Goal: Task Accomplishment & Management: Complete application form

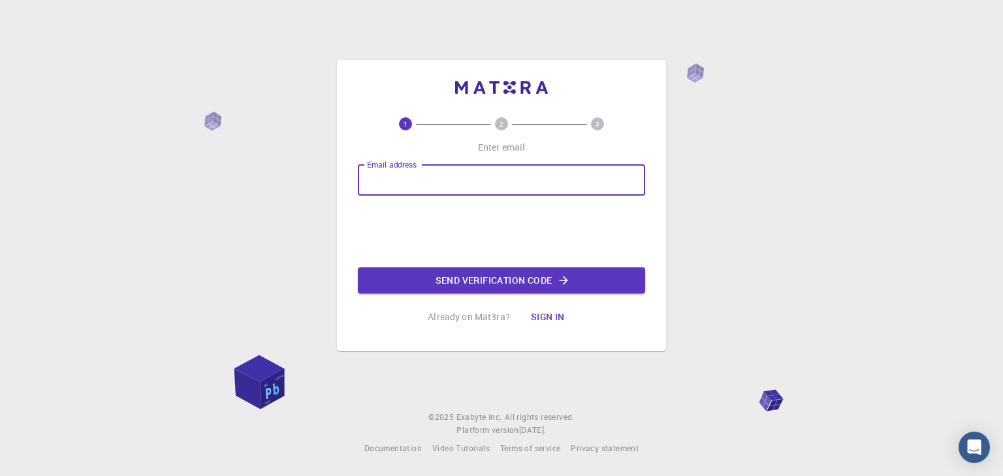
type input "[EMAIL_ADDRESS][DOMAIN_NAME]"
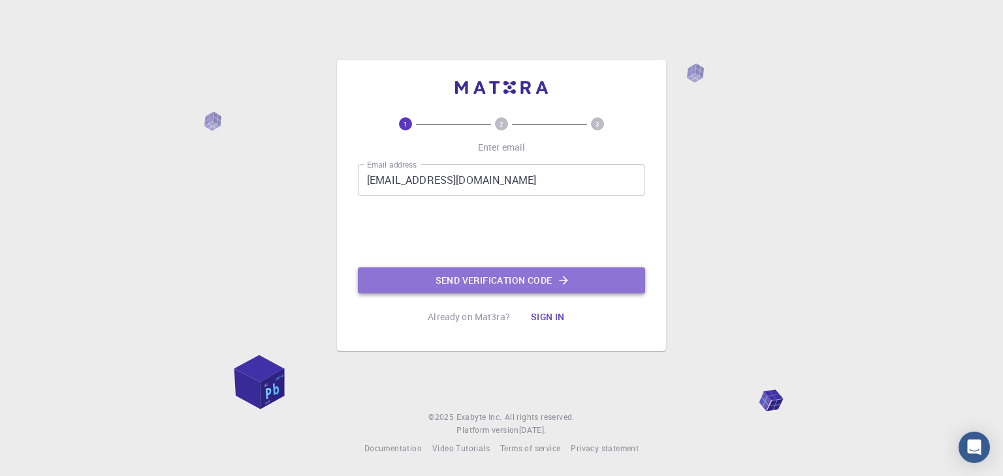
click at [499, 279] on button "Send verification code" at bounding box center [501, 281] width 287 height 26
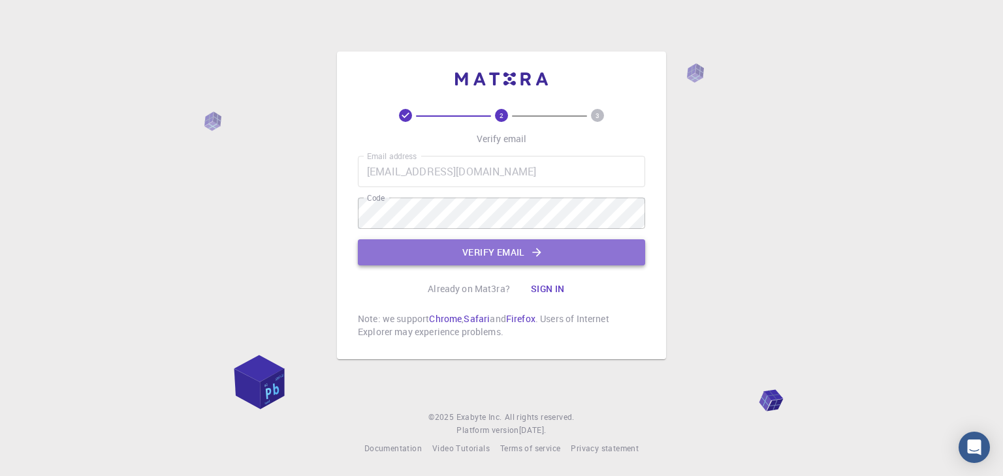
click at [427, 250] on button "Verify email" at bounding box center [501, 253] width 287 height 26
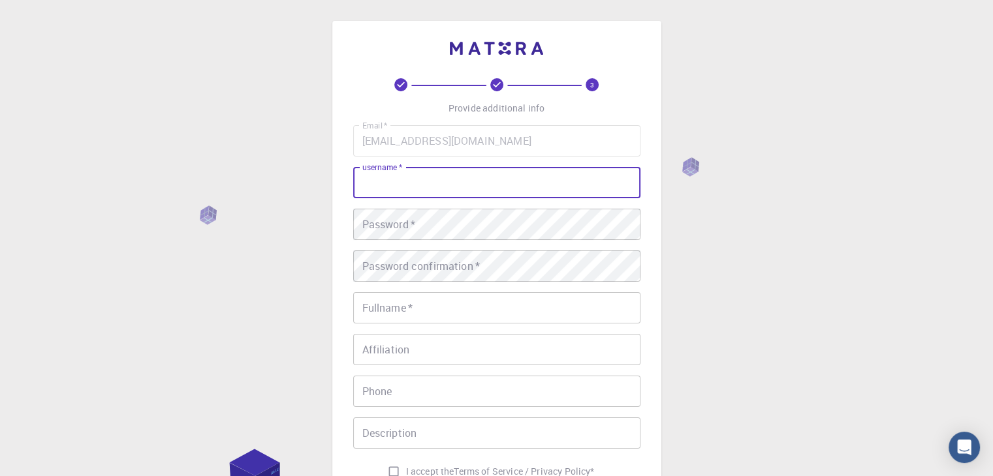
click at [418, 186] on input "username   *" at bounding box center [496, 182] width 287 height 31
type input "Mariluz"
click at [412, 206] on div "Email   * mchallac@unsa.edu.pe Email   * username   * Mariluz username   * Pass…" at bounding box center [496, 304] width 287 height 359
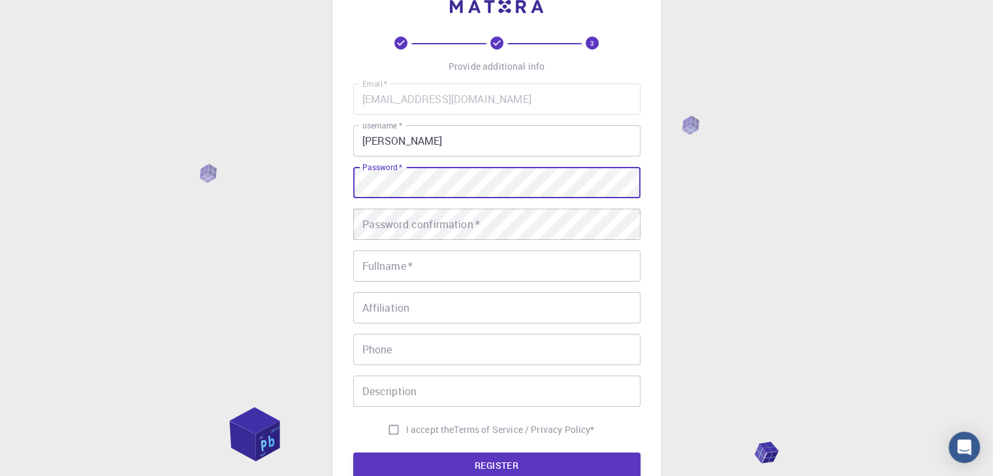
scroll to position [65, 0]
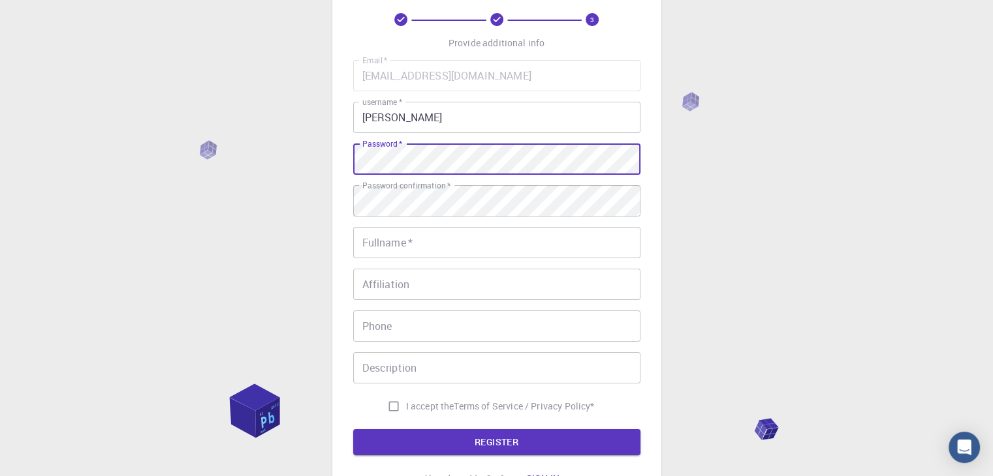
click at [275, 158] on div "3 Provide additional info Email   * mchallac@unsa.edu.pe Email   * username   *…" at bounding box center [496, 267] width 993 height 664
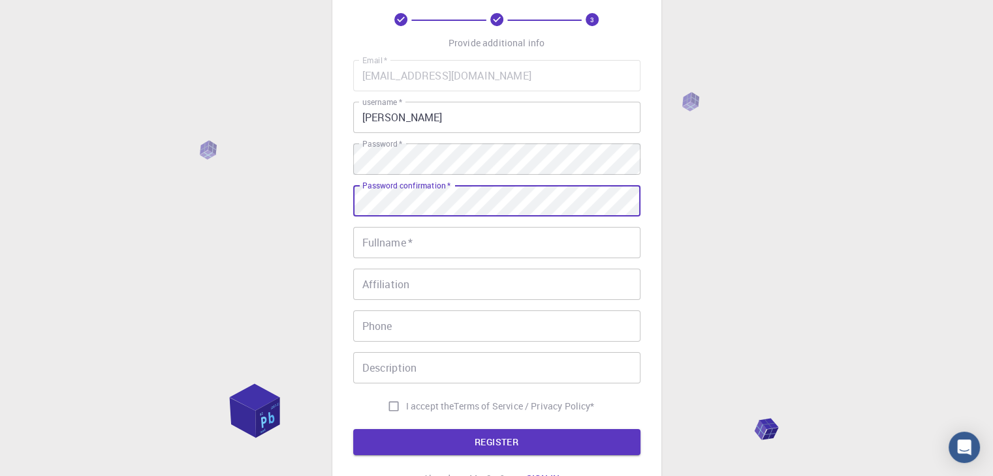
click at [353, 243] on input "Fullname   *" at bounding box center [496, 242] width 287 height 31
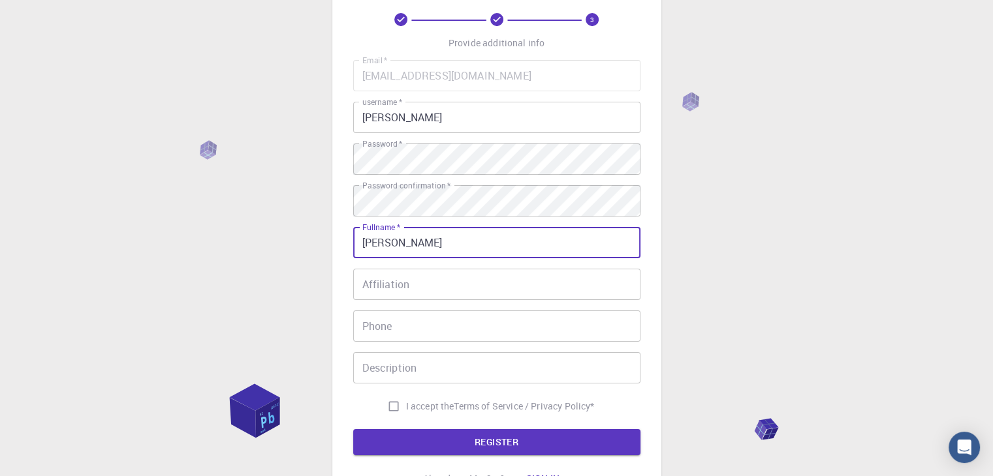
type input "[PERSON_NAME]"
click at [392, 290] on input "Affiliation" at bounding box center [496, 284] width 287 height 31
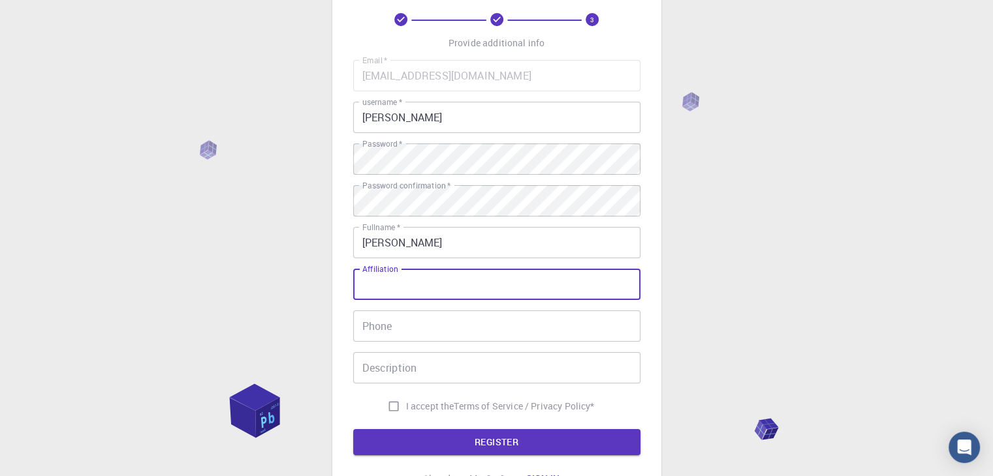
click at [387, 324] on input "Phone" at bounding box center [496, 326] width 287 height 31
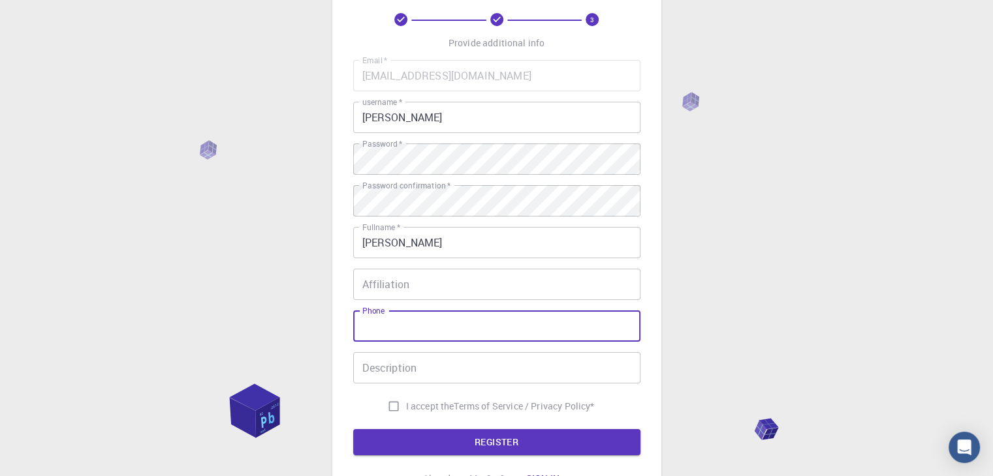
click at [391, 407] on input "I accept the Terms of Service / Privacy Policy *" at bounding box center [393, 406] width 25 height 25
checkbox input "true"
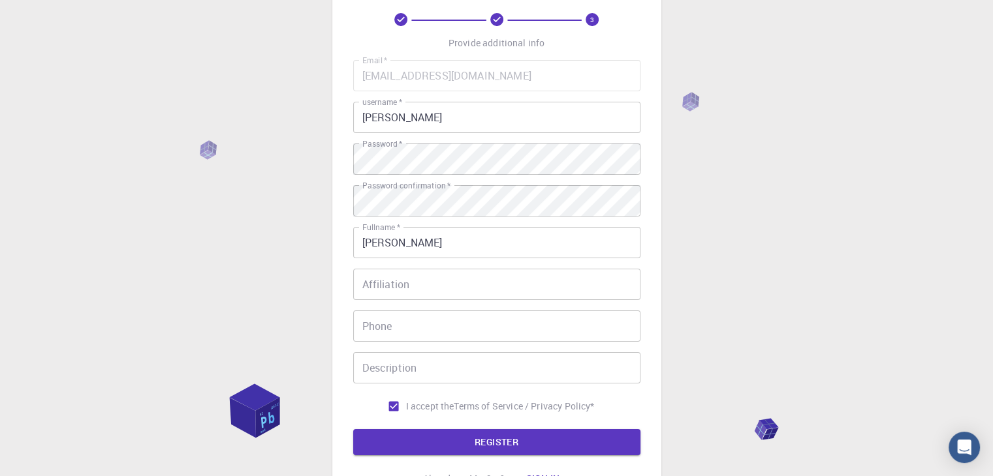
click at [388, 330] on input "Phone" at bounding box center [496, 326] width 287 height 31
type input "993108283"
click at [405, 290] on input "Affiliation" at bounding box center [496, 284] width 287 height 31
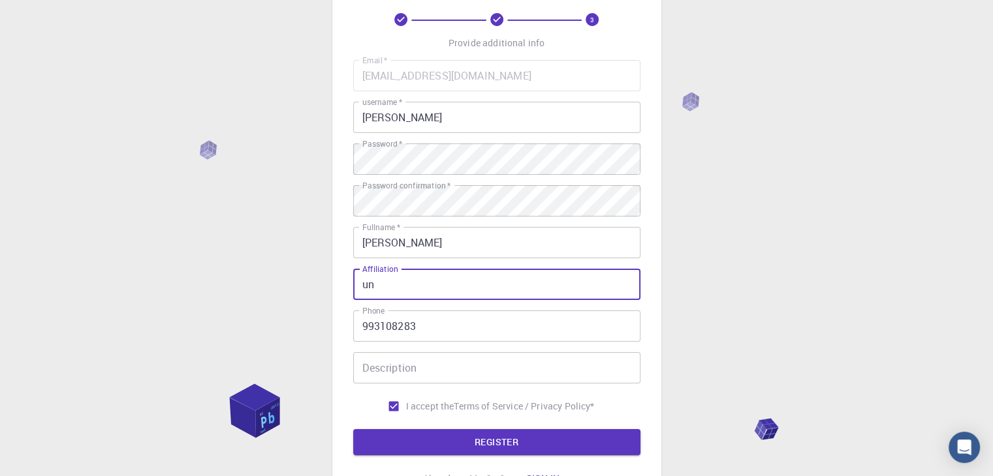
type input "u"
type input "-"
click at [428, 360] on input "Description" at bounding box center [496, 367] width 287 height 31
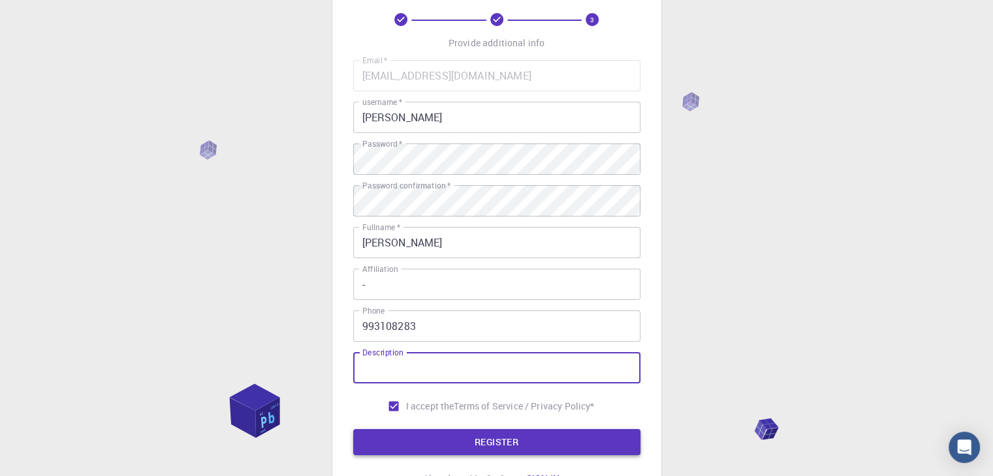
click at [455, 444] on button "REGISTER" at bounding box center [496, 442] width 287 height 26
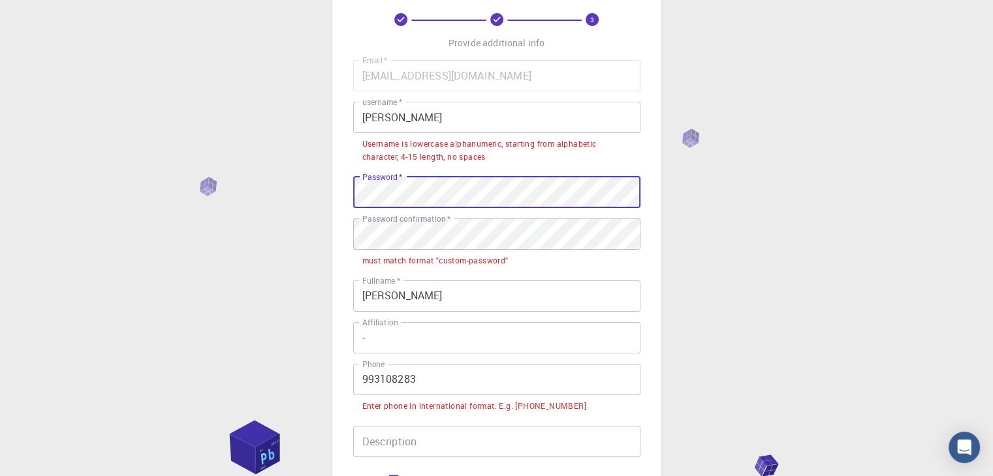
click at [347, 206] on div "3 Provide additional info Email   * mchallac@unsa.edu.pe Email   * username   *…" at bounding box center [496, 271] width 329 height 631
click at [347, 198] on div "3 Provide additional info Email   * mchallac@unsa.edu.pe Email   * username   *…" at bounding box center [496, 271] width 329 height 631
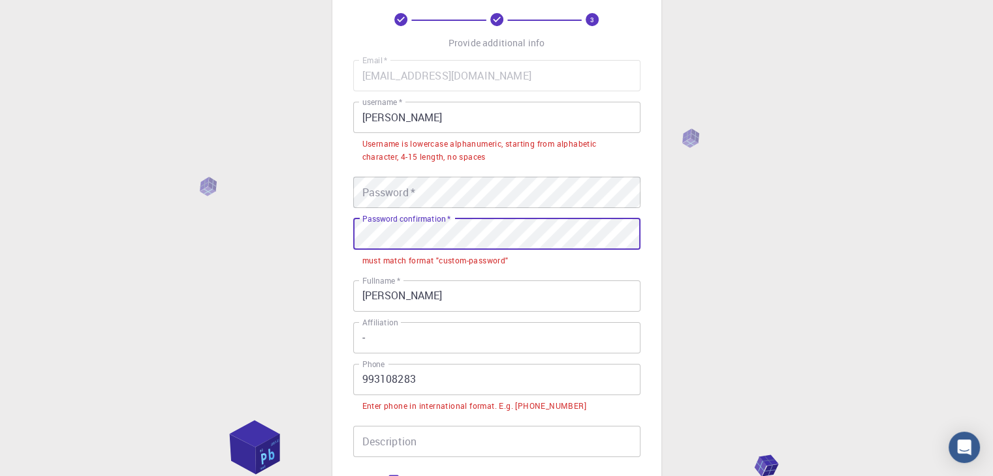
click at [330, 234] on div "3 Provide additional info Email   * mchallac@unsa.edu.pe Email   * username   *…" at bounding box center [496, 304] width 993 height 738
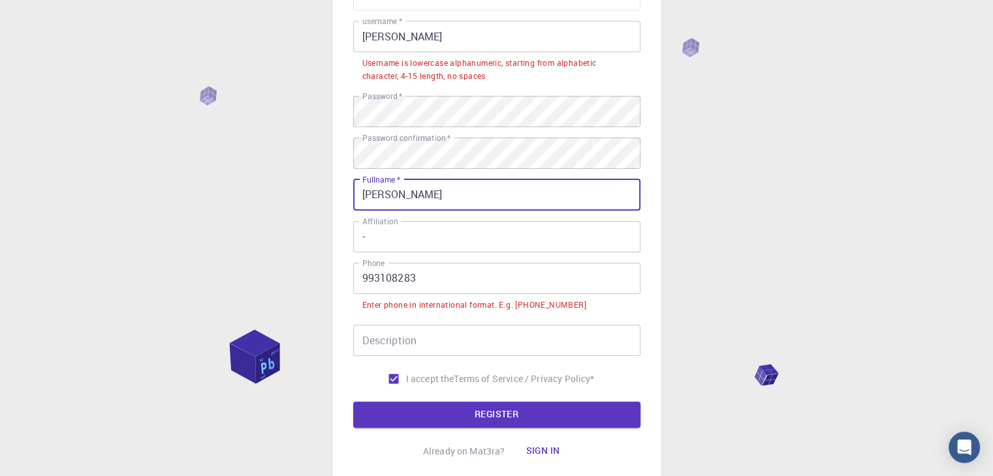
scroll to position [241, 0]
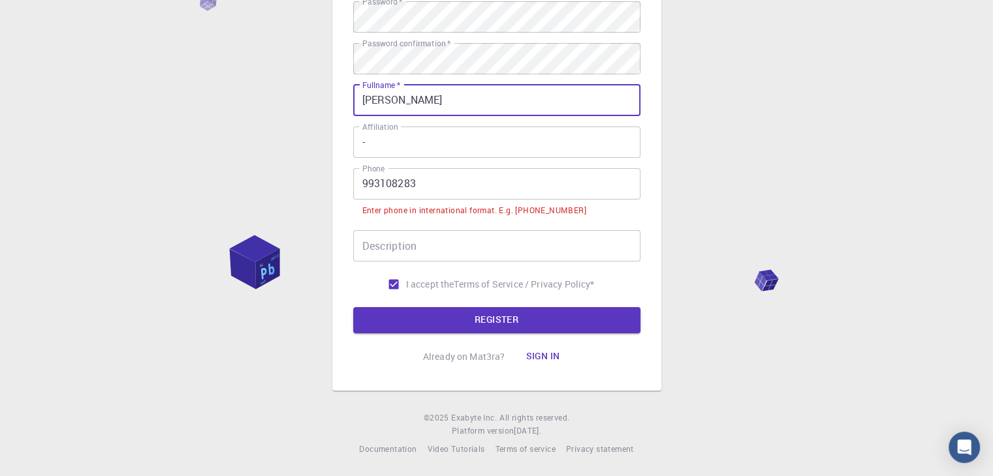
click at [439, 183] on input "993108283" at bounding box center [496, 183] width 287 height 31
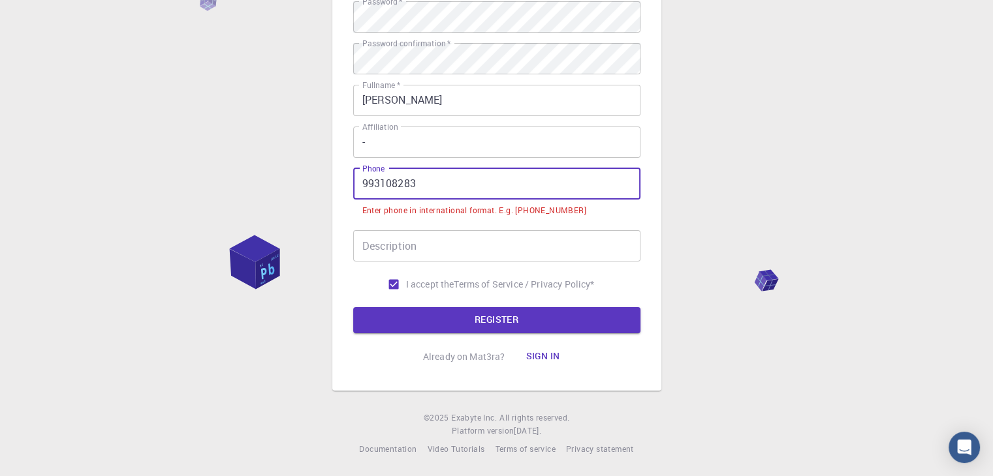
click at [360, 183] on input "993108283" at bounding box center [496, 183] width 287 height 31
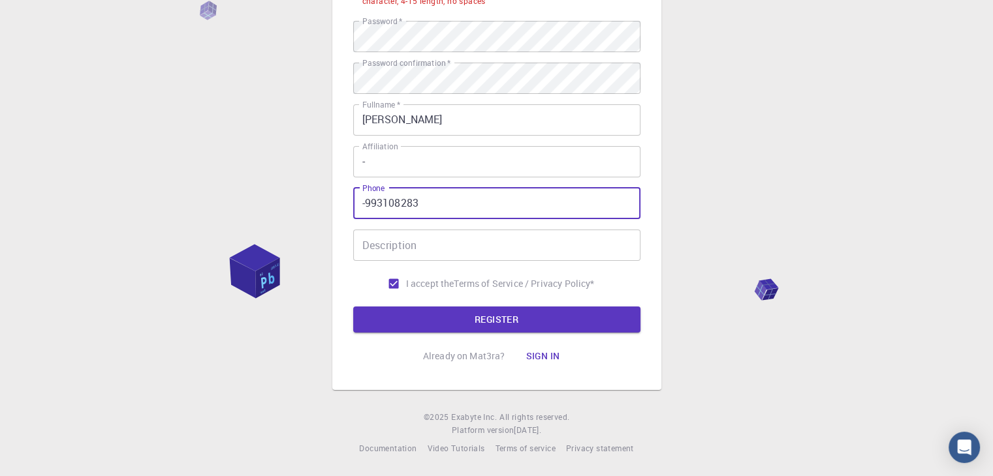
scroll to position [221, 0]
type input "+51993108283"
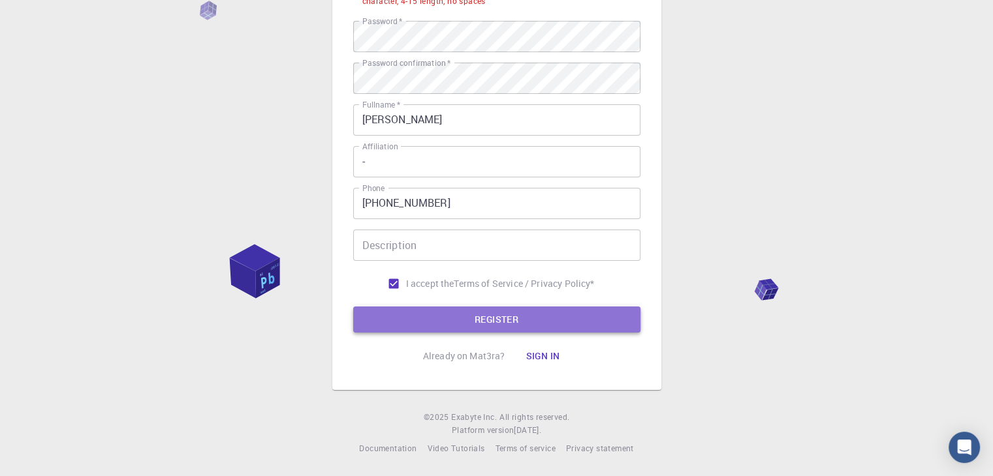
click at [434, 317] on button "REGISTER" at bounding box center [496, 320] width 287 height 26
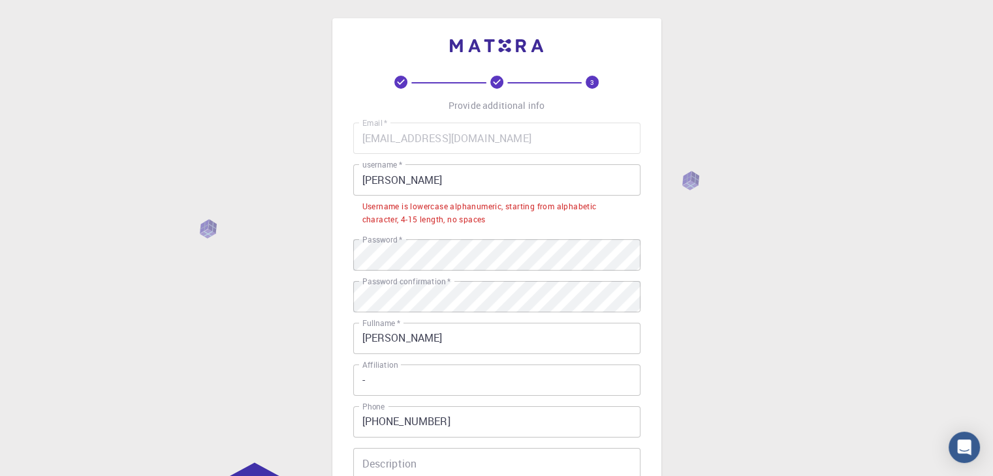
scroll to position [0, 0]
click at [438, 194] on input "Mariluz" at bounding box center [496, 182] width 287 height 31
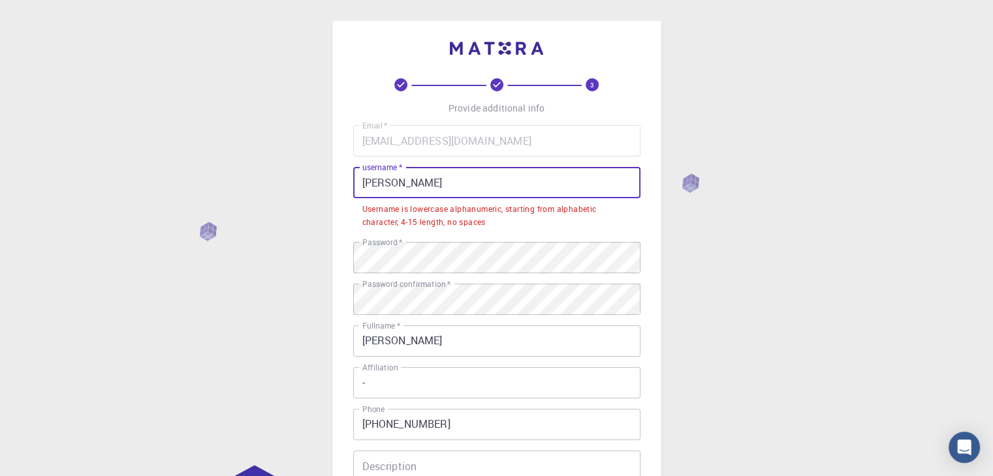
click at [402, 186] on input "Mariluz Yessenia Challa Choqque" at bounding box center [496, 182] width 287 height 31
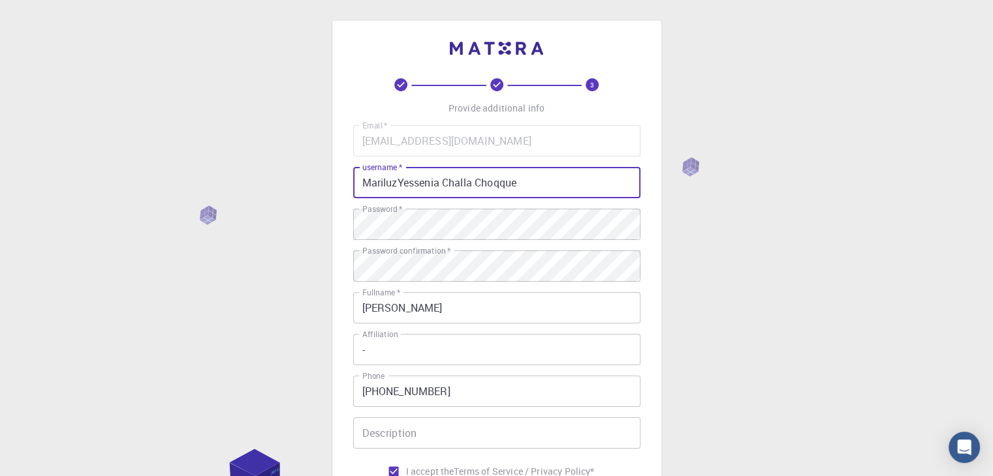
drag, startPoint x: 535, startPoint y: 179, endPoint x: 444, endPoint y: 185, distance: 91.5
click at [444, 185] on input "MariluzYessenia Challa Choqque" at bounding box center [496, 182] width 287 height 31
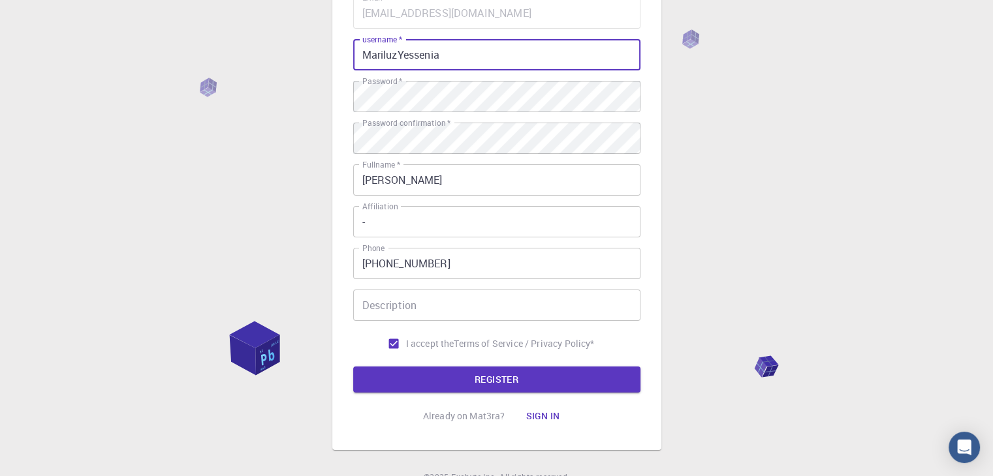
scroll to position [188, 0]
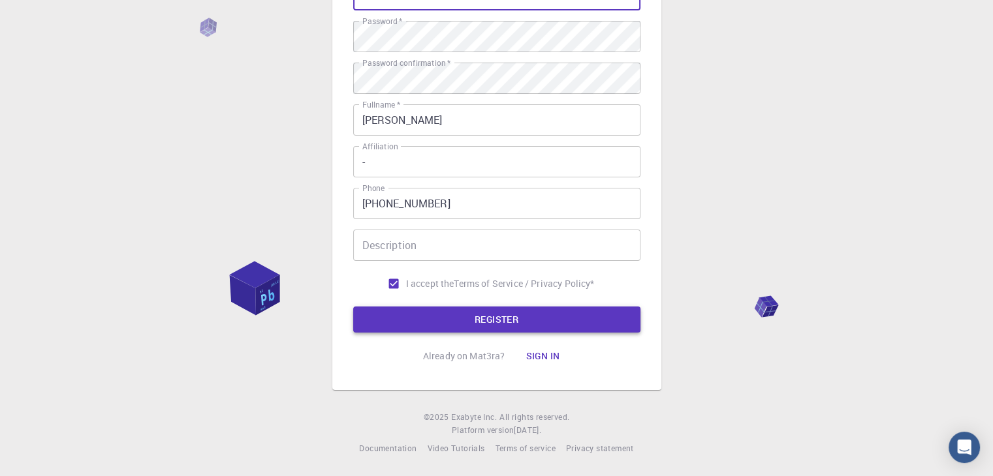
click at [480, 317] on button "REGISTER" at bounding box center [496, 320] width 287 height 26
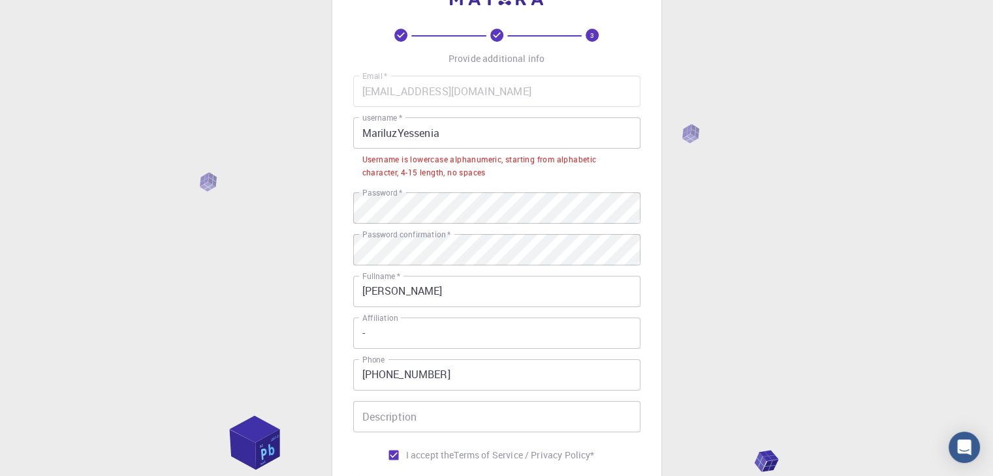
scroll to position [0, 0]
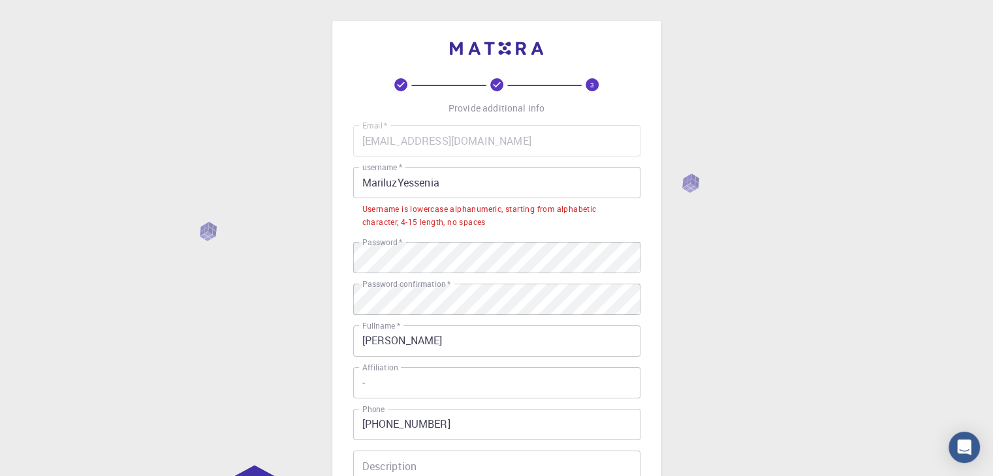
click at [449, 188] on input "MariluzYessenia" at bounding box center [496, 182] width 287 height 31
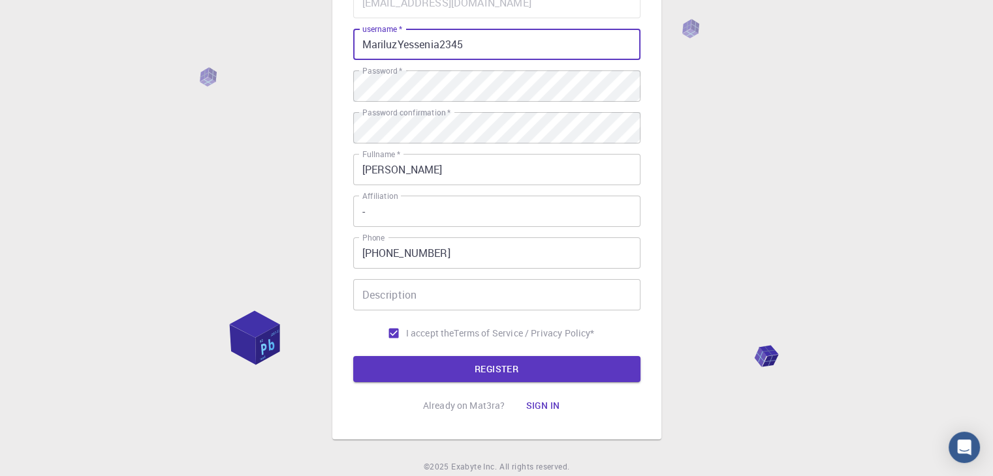
scroll to position [188, 0]
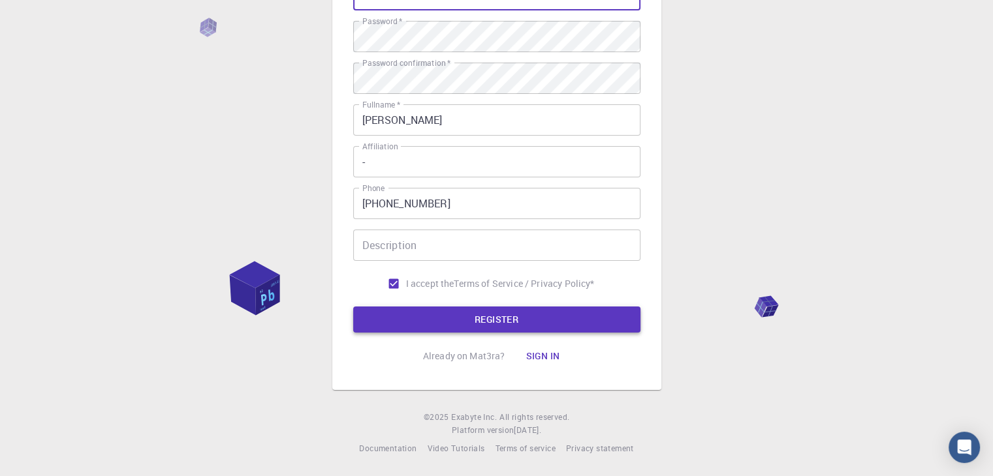
click at [474, 318] on button "REGISTER" at bounding box center [496, 320] width 287 height 26
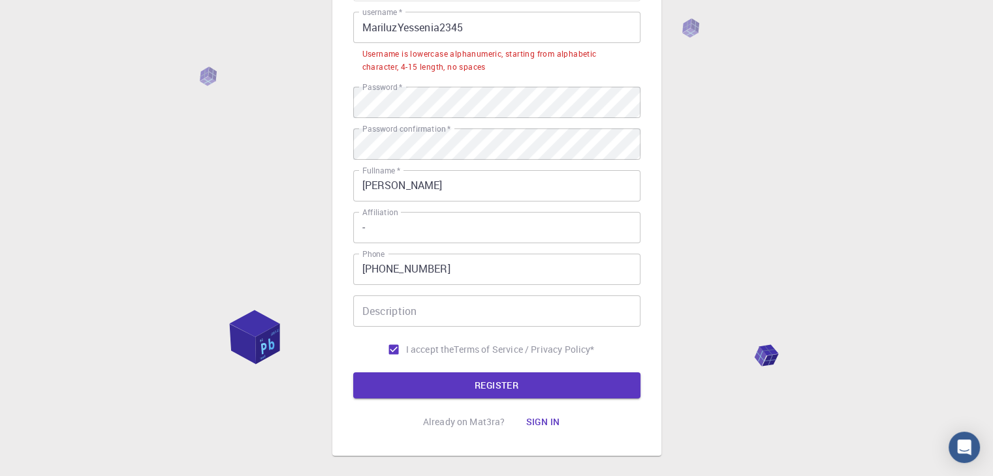
scroll to position [0, 0]
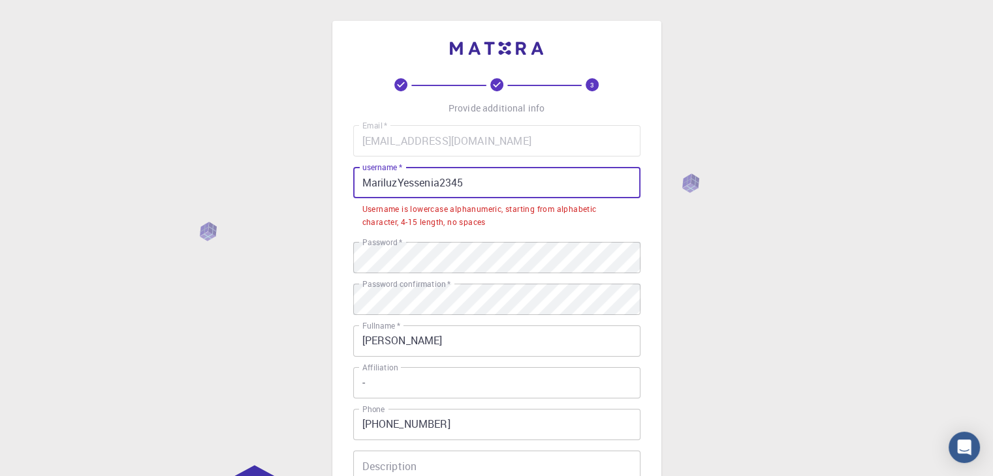
click at [403, 181] on input "MariluzYessenia2345" at bounding box center [496, 182] width 287 height 31
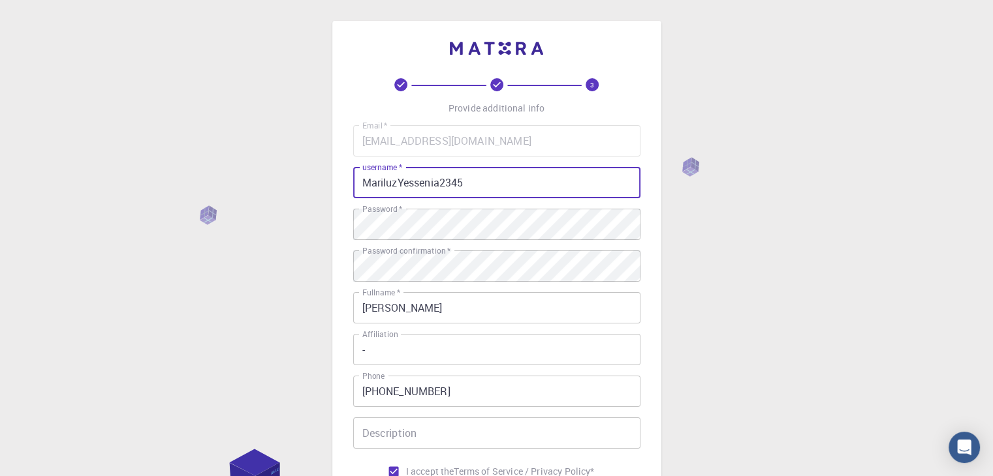
click at [444, 187] on input "MariluzYessenia2345" at bounding box center [496, 182] width 287 height 31
click at [488, 179] on input "MariluzYessenia2345" at bounding box center [496, 182] width 287 height 31
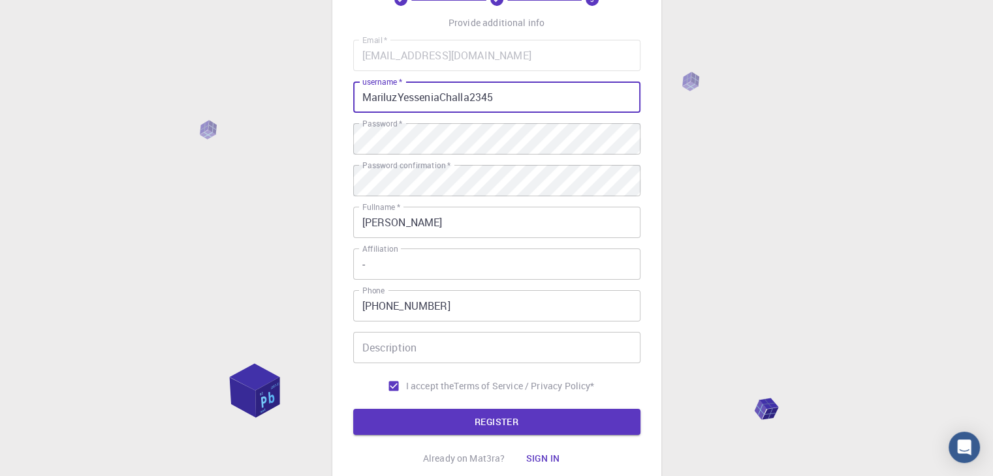
scroll to position [188, 0]
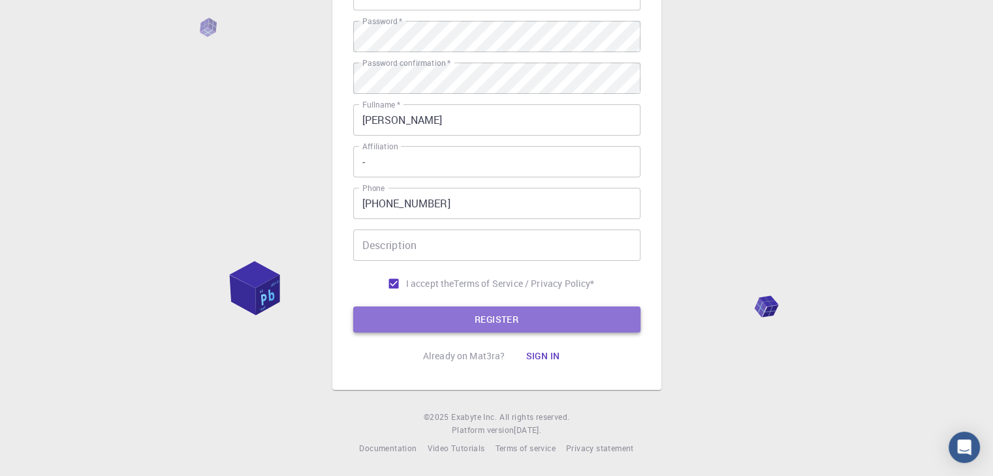
click at [490, 320] on button "REGISTER" at bounding box center [496, 320] width 287 height 26
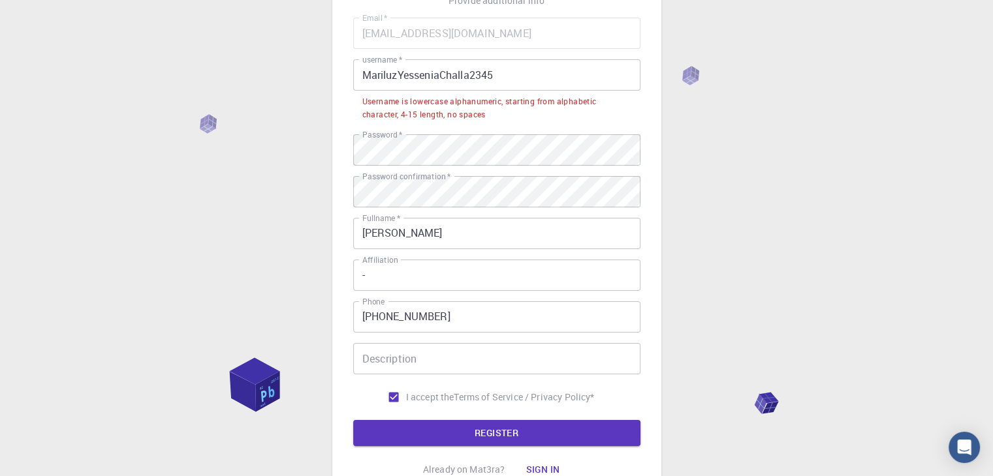
scroll to position [0, 0]
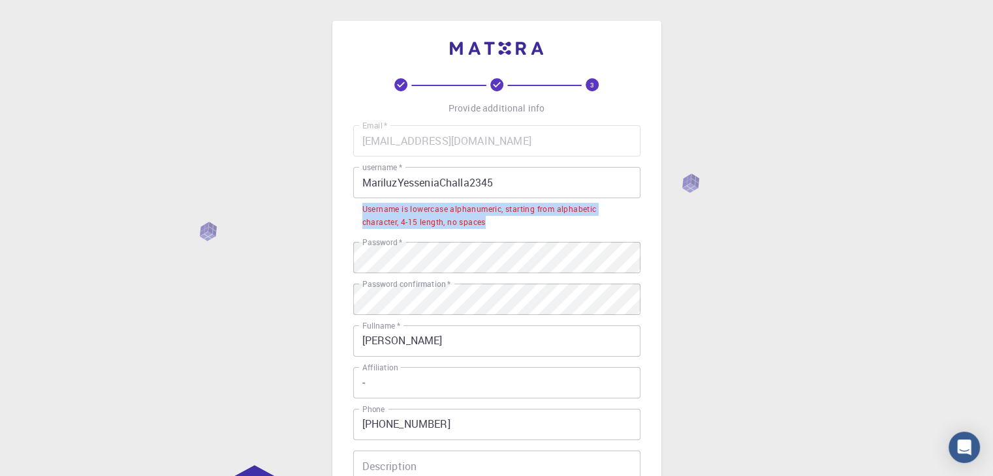
drag, startPoint x: 493, startPoint y: 223, endPoint x: 360, endPoint y: 213, distance: 133.5
click at [360, 213] on li "Username is lowercase alphanumeric, starting from alphabetic character, 4-15 le…" at bounding box center [496, 214] width 287 height 33
copy div "Username is lowercase alphanumeric, starting from alphabetic character, 4-15 le…"
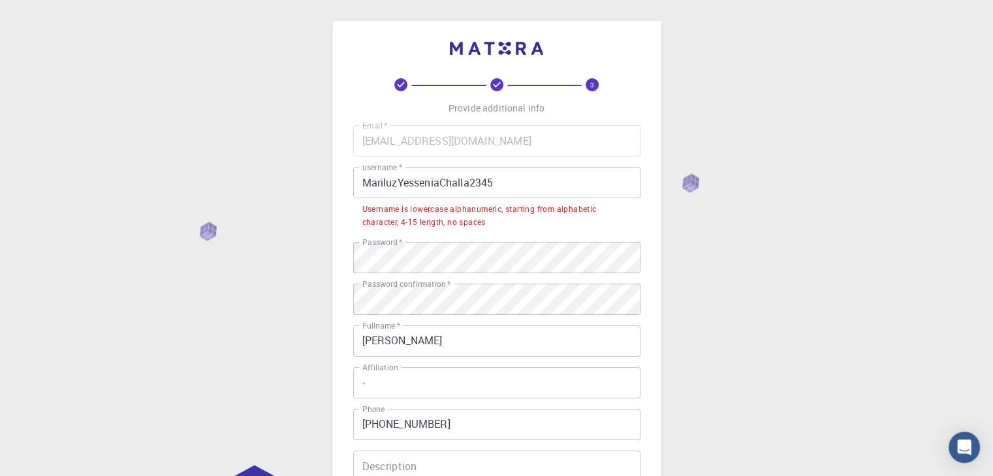
click at [373, 185] on input "MariluzYesseniaChalla2345" at bounding box center [496, 182] width 287 height 31
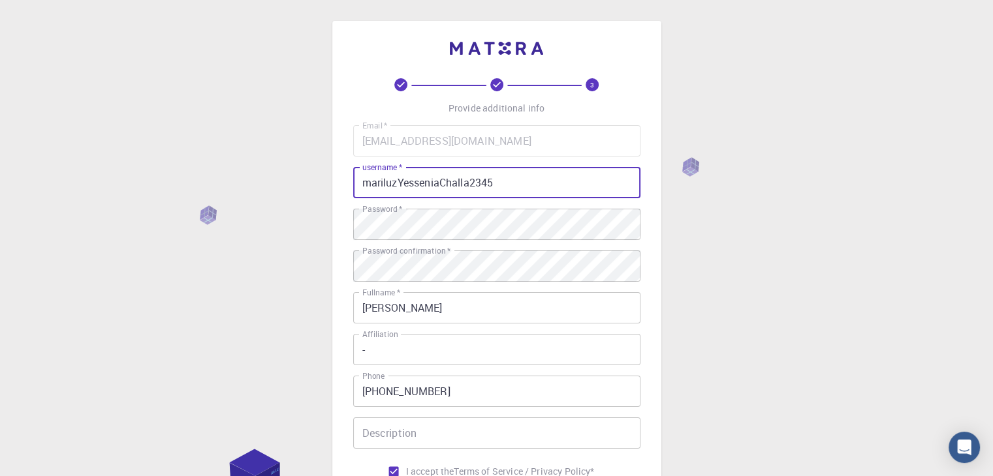
click at [402, 187] on input "mariluzYesseniaChalla2345" at bounding box center [496, 182] width 287 height 31
click at [468, 183] on input "mariluzyesseniaChalla2345" at bounding box center [496, 182] width 287 height 31
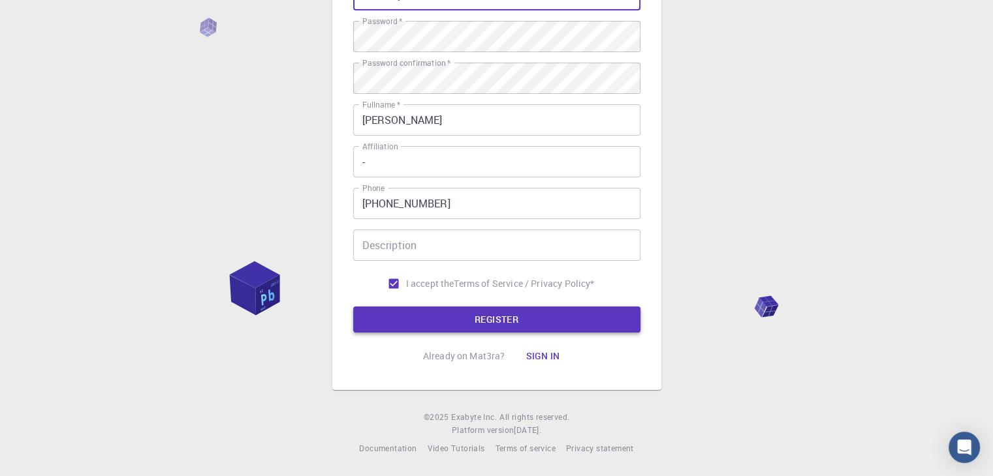
click at [480, 315] on button "REGISTER" at bounding box center [496, 320] width 287 height 26
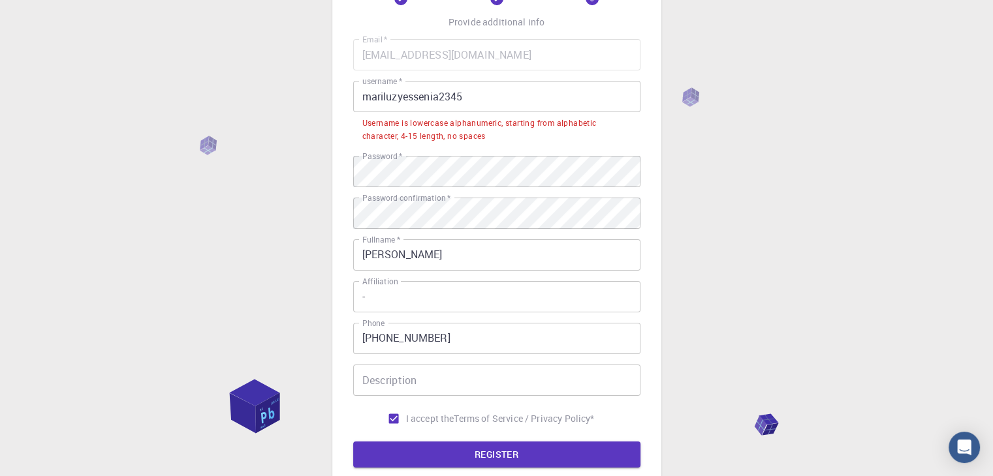
scroll to position [0, 0]
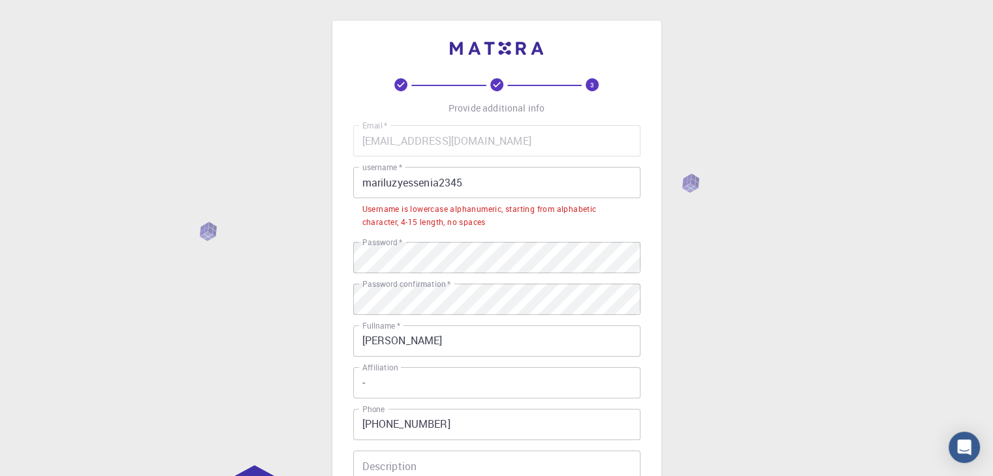
click at [436, 187] on input "mariluzyessenia2345" at bounding box center [496, 182] width 287 height 31
drag, startPoint x: 471, startPoint y: 184, endPoint x: 437, endPoint y: 187, distance: 34.7
click at [437, 187] on input "mariluzyessenia2345" at bounding box center [496, 182] width 287 height 31
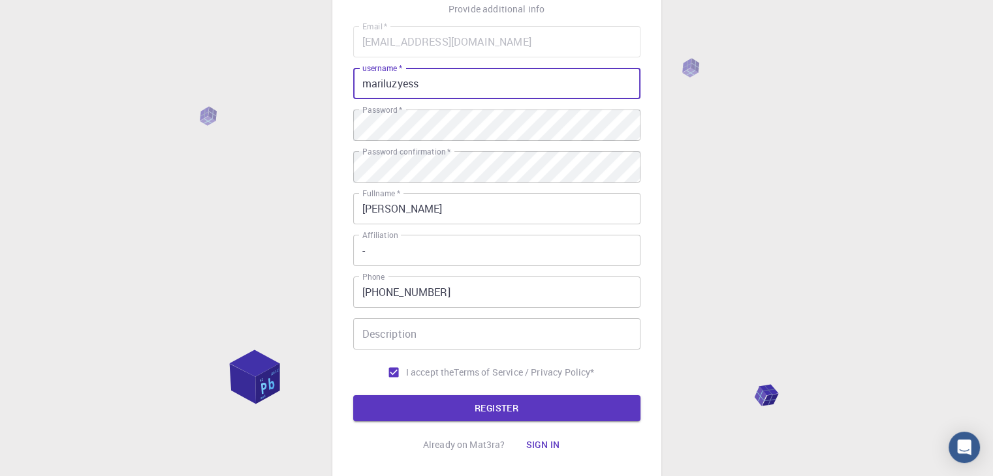
scroll to position [188, 0]
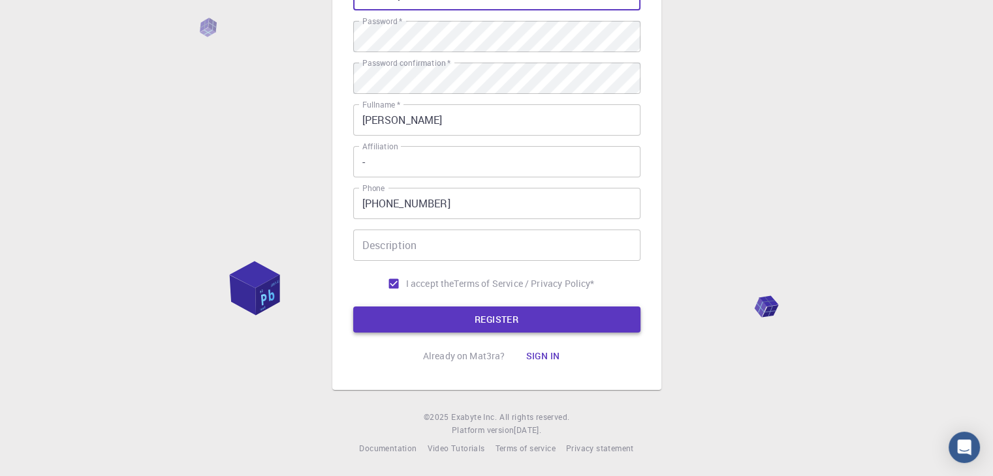
type input "mariluzyess"
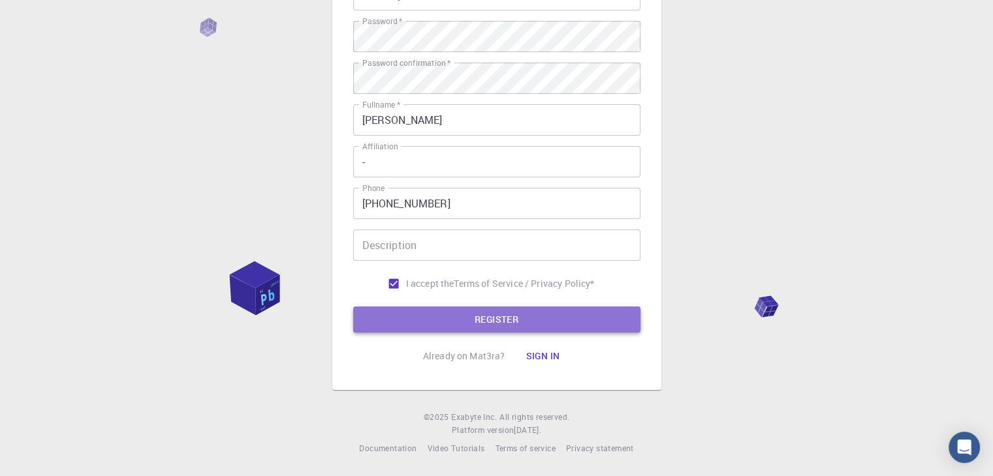
click at [493, 321] on button "REGISTER" at bounding box center [496, 320] width 287 height 26
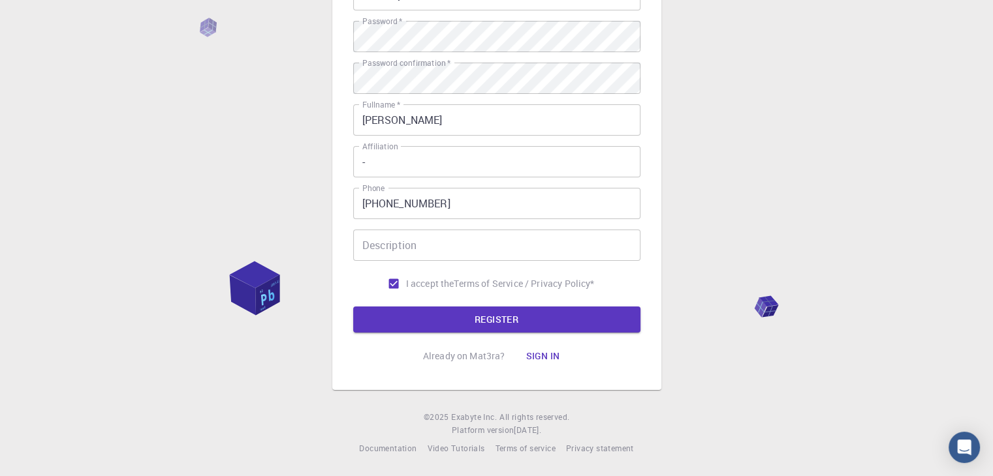
drag, startPoint x: 296, startPoint y: 194, endPoint x: 305, endPoint y: 208, distance: 16.5
click at [296, 194] on div "3 Provide additional info Email   * mchallac@unsa.edu.pe Email   * username   *…" at bounding box center [496, 144] width 993 height 664
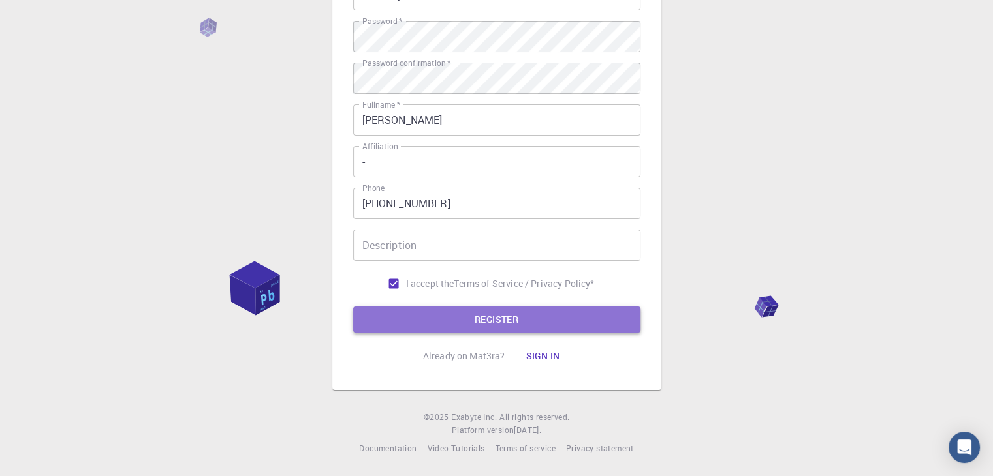
click at [436, 319] on button "REGISTER" at bounding box center [496, 320] width 287 height 26
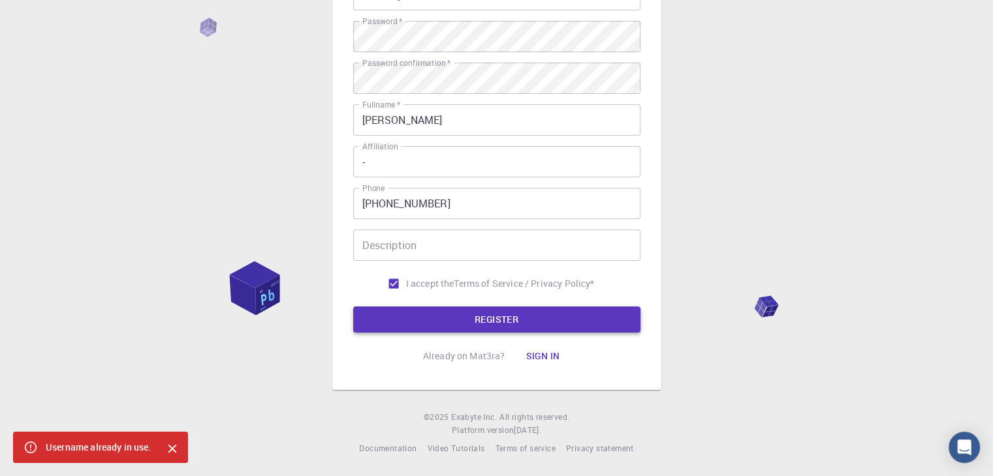
click at [444, 307] on button "REGISTER" at bounding box center [496, 320] width 287 height 26
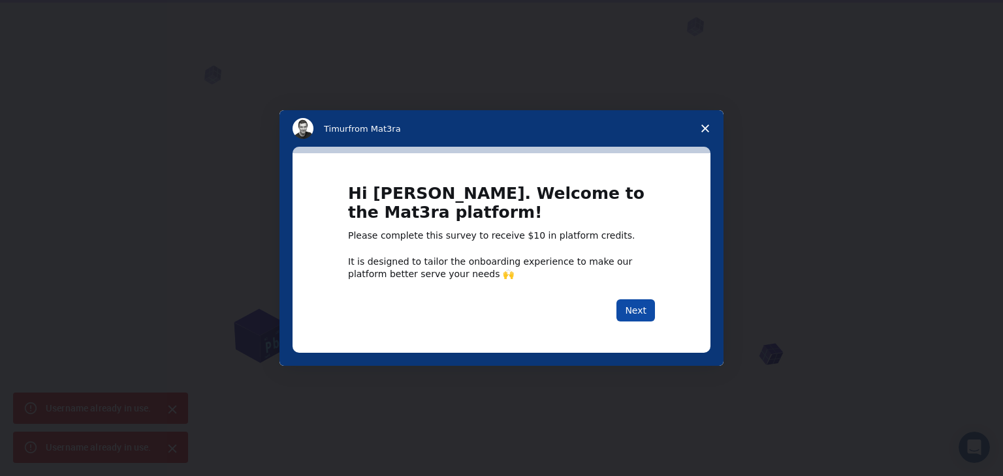
click at [635, 309] on button "Next" at bounding box center [635, 311] width 39 height 22
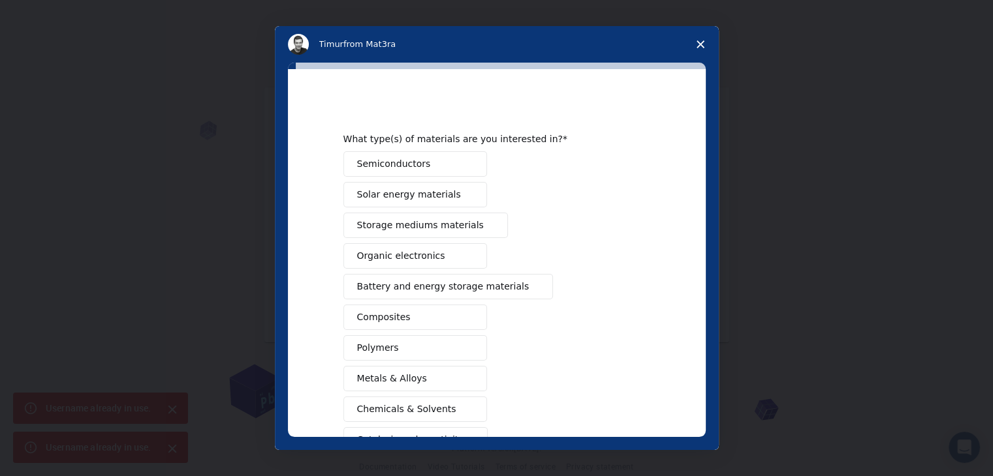
click at [447, 165] on button "Semiconductors" at bounding box center [415, 163] width 144 height 25
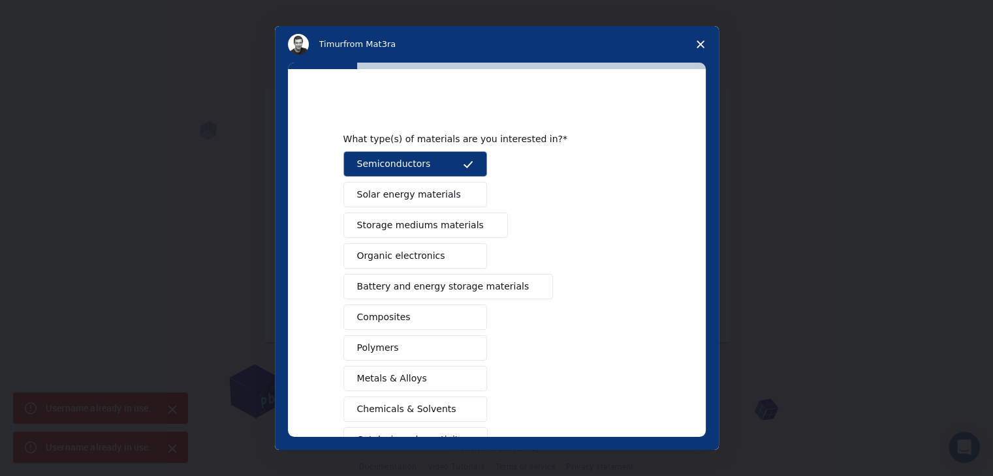
click at [407, 337] on button "Polymers" at bounding box center [415, 347] width 144 height 25
click at [407, 327] on button "Composites" at bounding box center [415, 317] width 144 height 25
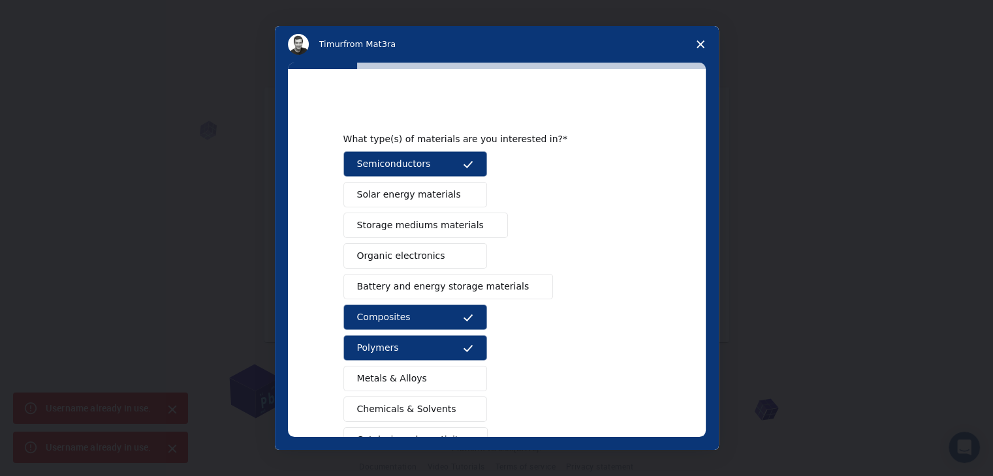
click at [449, 220] on span "Storage mediums materials" at bounding box center [420, 226] width 127 height 14
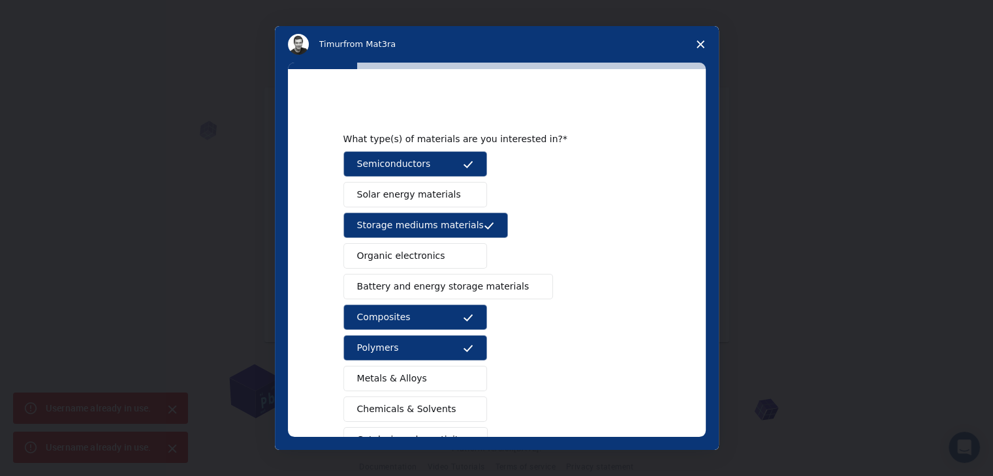
click at [444, 196] on button "Solar energy materials" at bounding box center [415, 194] width 144 height 25
click at [399, 374] on span "Metals & Alloys" at bounding box center [392, 379] width 70 height 14
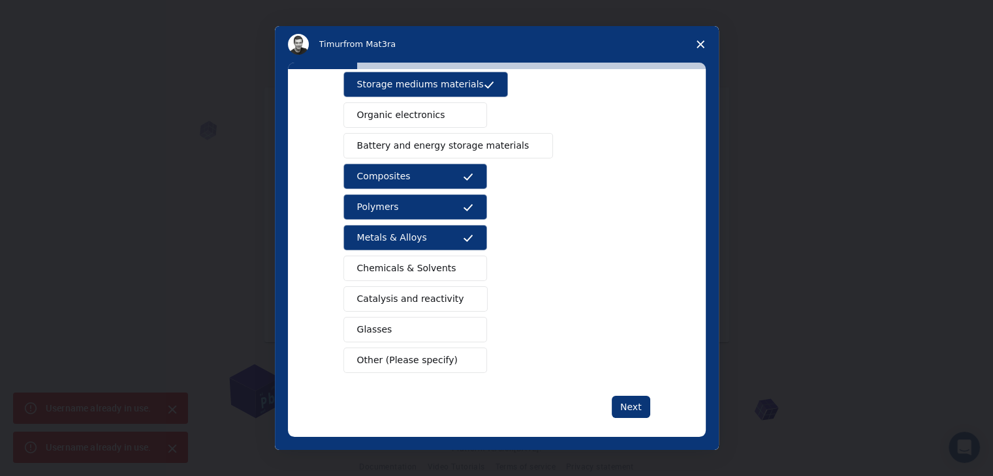
scroll to position [150, 0]
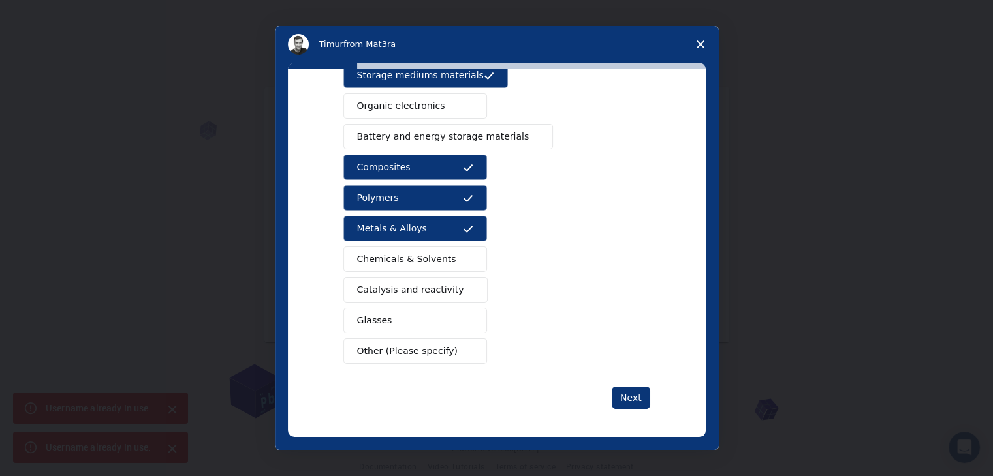
click at [389, 317] on button "Glasses" at bounding box center [415, 320] width 144 height 25
click at [410, 290] on span "Catalysis and reactivity" at bounding box center [410, 290] width 107 height 14
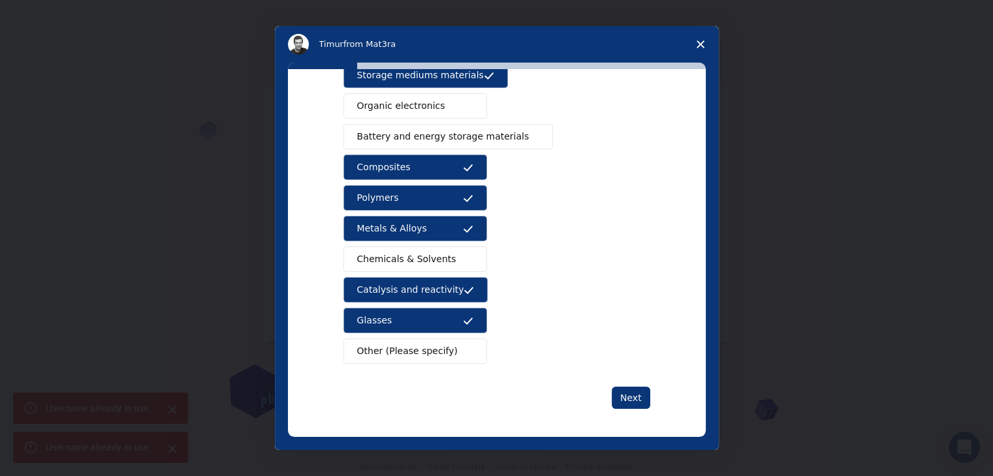
click at [399, 255] on span "Chemicals & Solvents" at bounding box center [406, 260] width 99 height 14
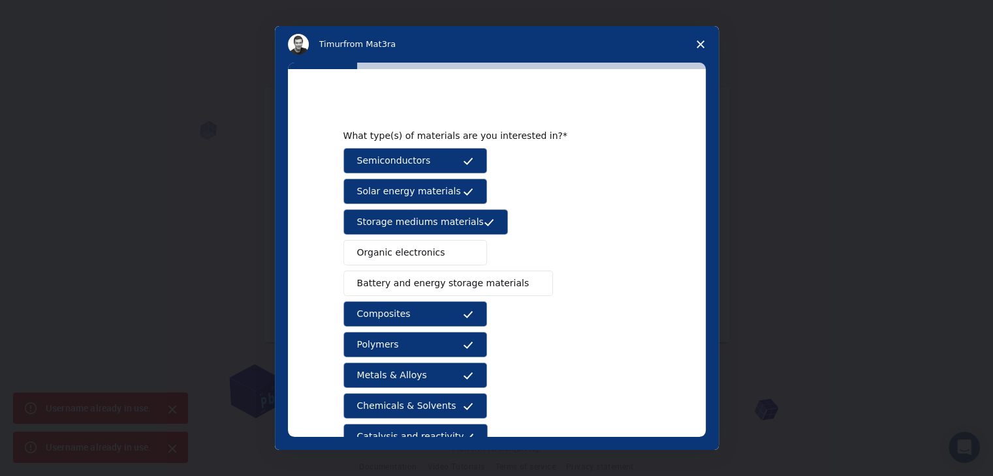
scroll to position [0, 0]
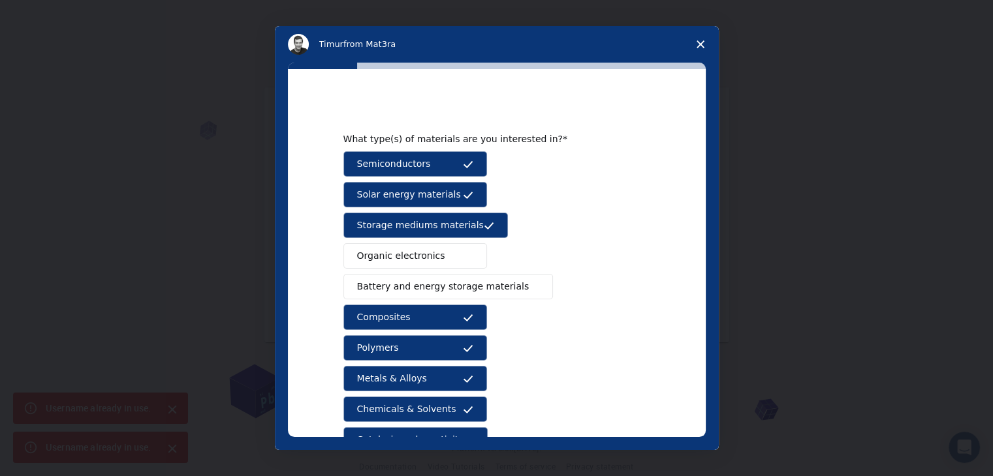
click at [412, 261] on span "Organic electronics" at bounding box center [401, 256] width 88 height 14
click at [405, 275] on button "Battery and energy storage materials" at bounding box center [448, 286] width 210 height 25
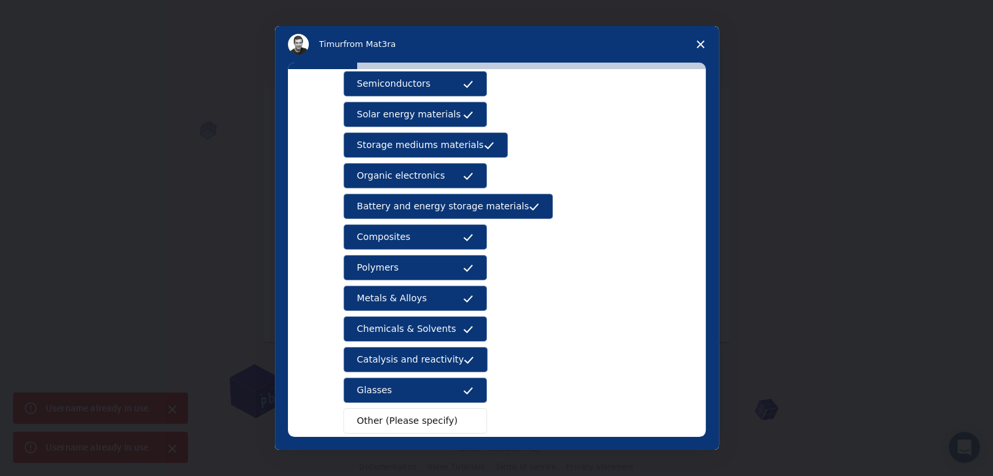
scroll to position [150, 0]
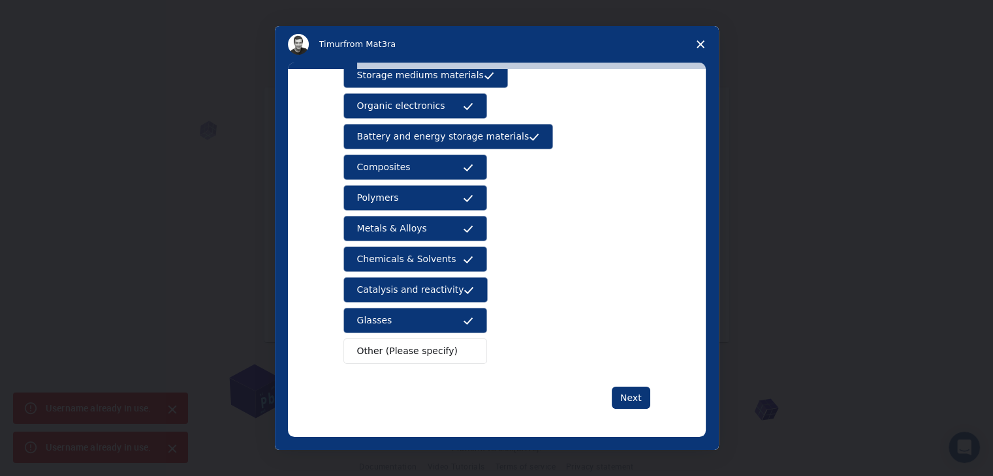
click at [390, 345] on span "Other (Please specify)" at bounding box center [407, 352] width 101 height 14
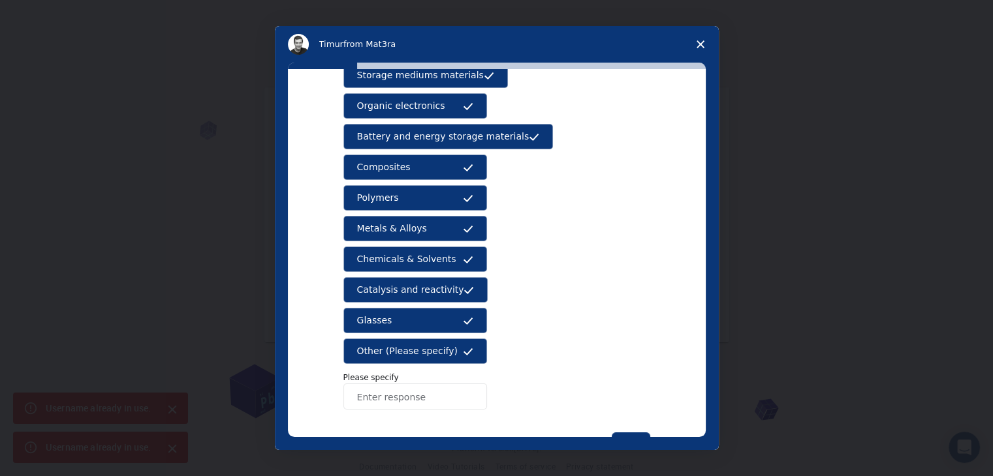
click at [373, 392] on input "Enter response" at bounding box center [415, 397] width 144 height 26
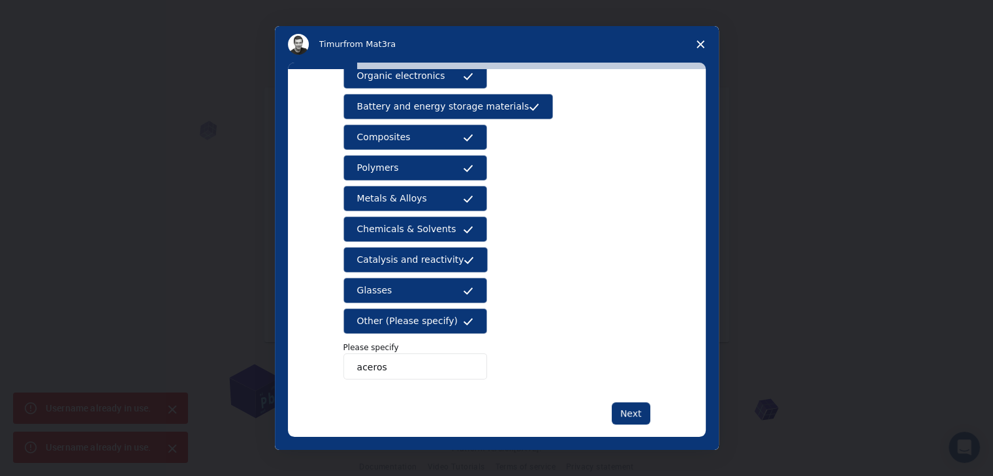
scroll to position [196, 0]
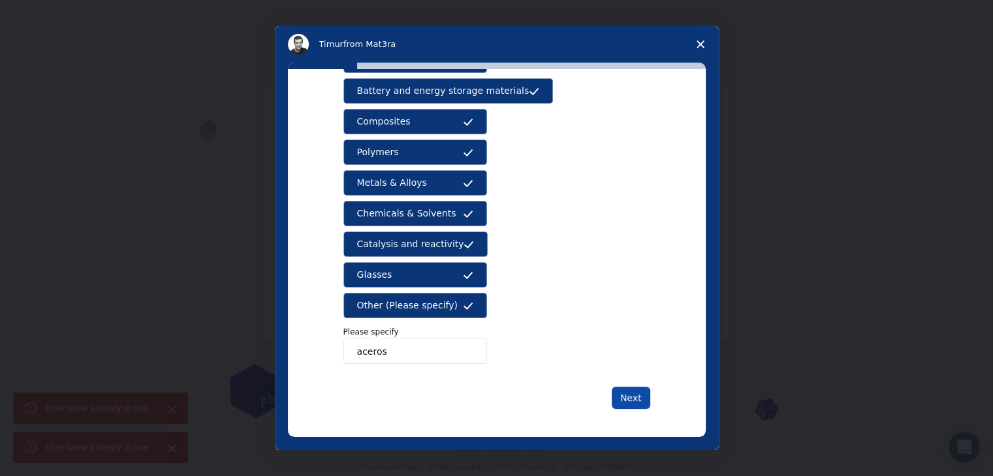
type input "aceros"
click at [629, 395] on button "Next" at bounding box center [631, 398] width 39 height 22
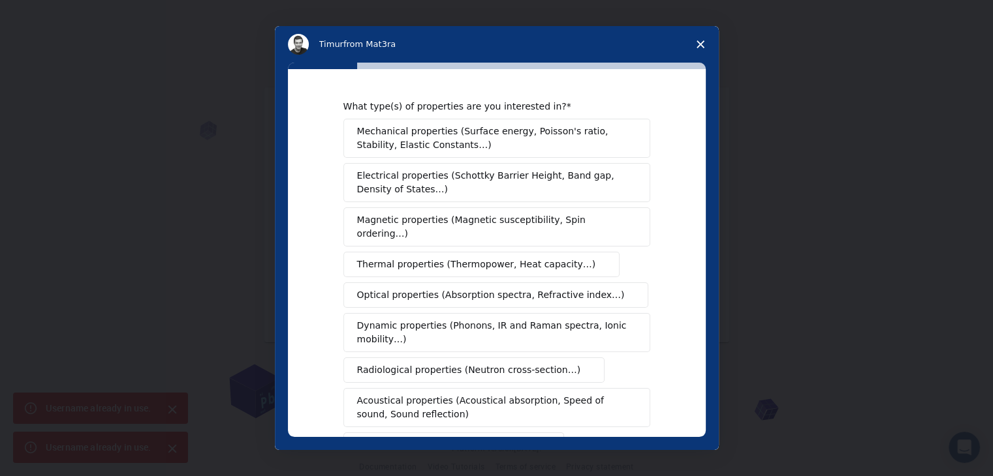
click at [433, 138] on span "Mechanical properties (Surface energy, Poisson's ratio, Stability, Elastic Cons…" at bounding box center [493, 138] width 272 height 27
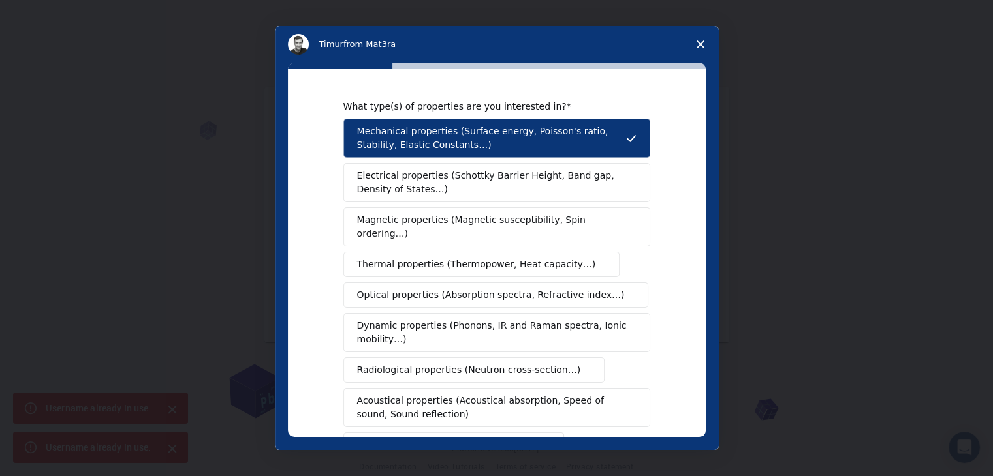
click at [444, 221] on span "Magnetic properties (Magnetic susceptibility, Spin ordering…)" at bounding box center [492, 226] width 270 height 27
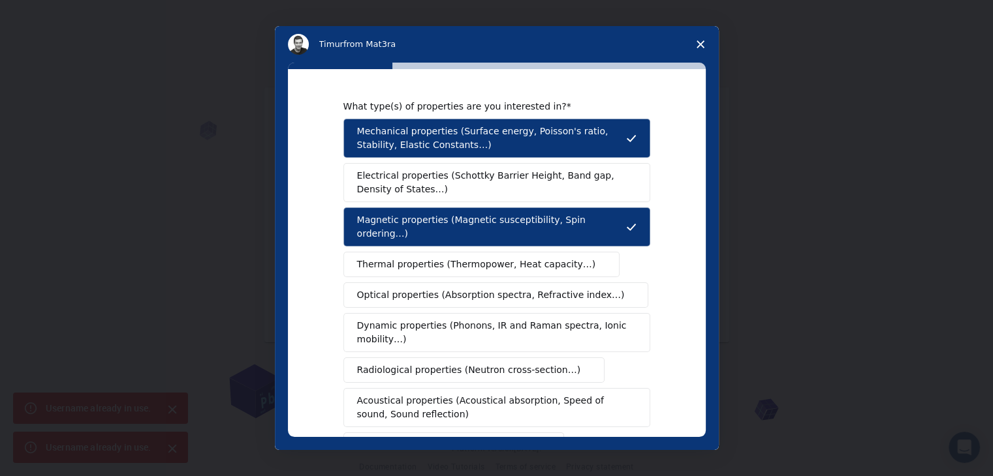
click at [456, 176] on span "Electrical properties (Schottky Barrier Height, Band gap, Density of States…)" at bounding box center [493, 182] width 272 height 27
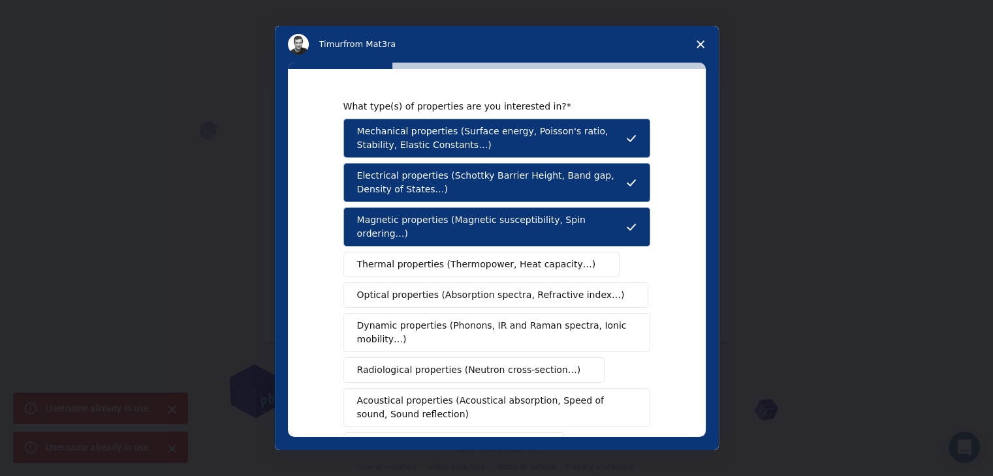
click at [441, 258] on span "Thermal properties (Thermopower, Heat capacity…)" at bounding box center [476, 265] width 239 height 14
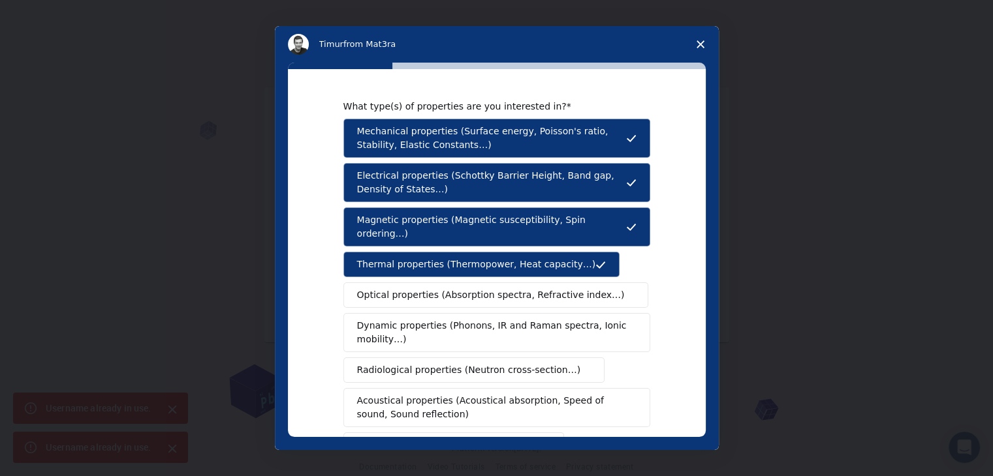
click at [440, 288] on span "Optical properties (Absorption spectra, Refractive index…)" at bounding box center [491, 295] width 268 height 14
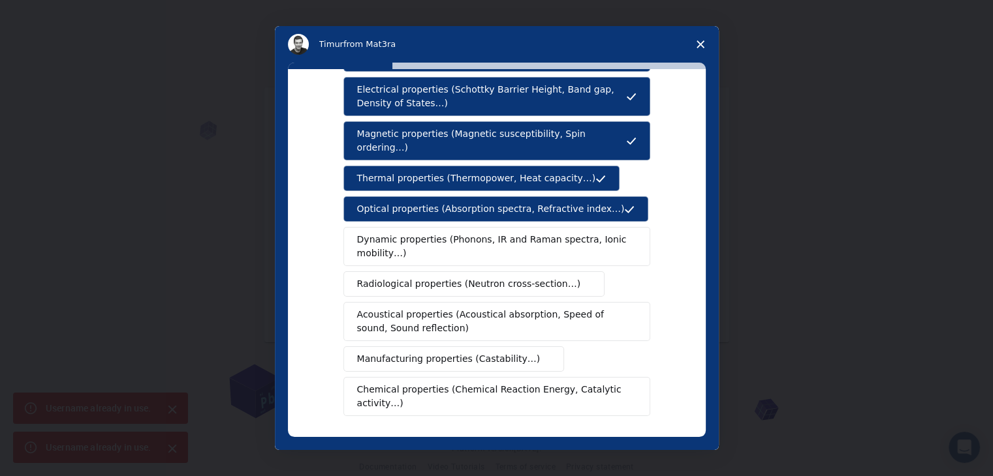
scroll to position [196, 0]
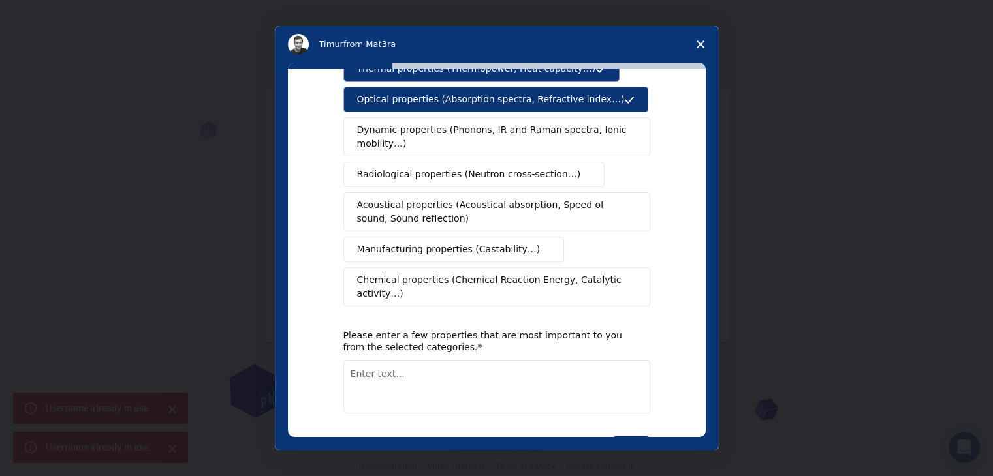
click at [482, 123] on span "Dynamic properties (Phonons, IR and Raman spectra, Ionic mobility…)" at bounding box center [492, 136] width 271 height 27
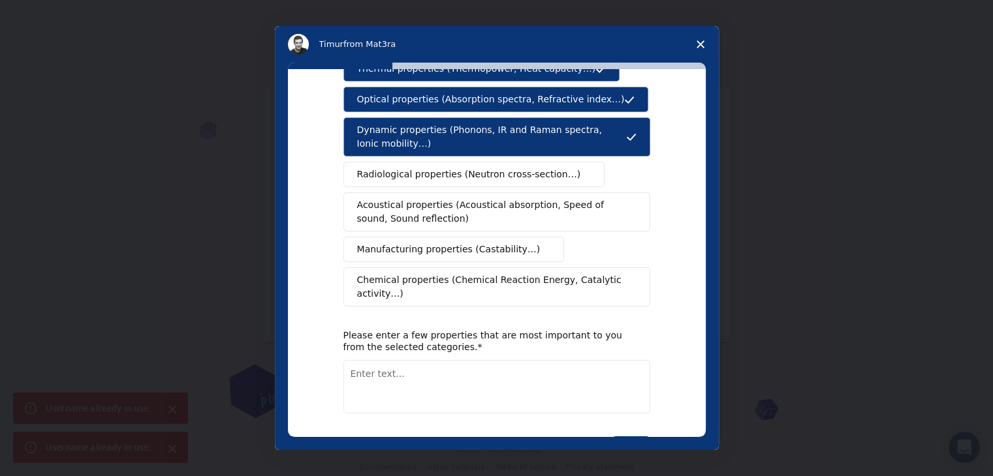
click at [449, 168] on span "Radiological properties (Neutron cross-section…)" at bounding box center [469, 175] width 224 height 14
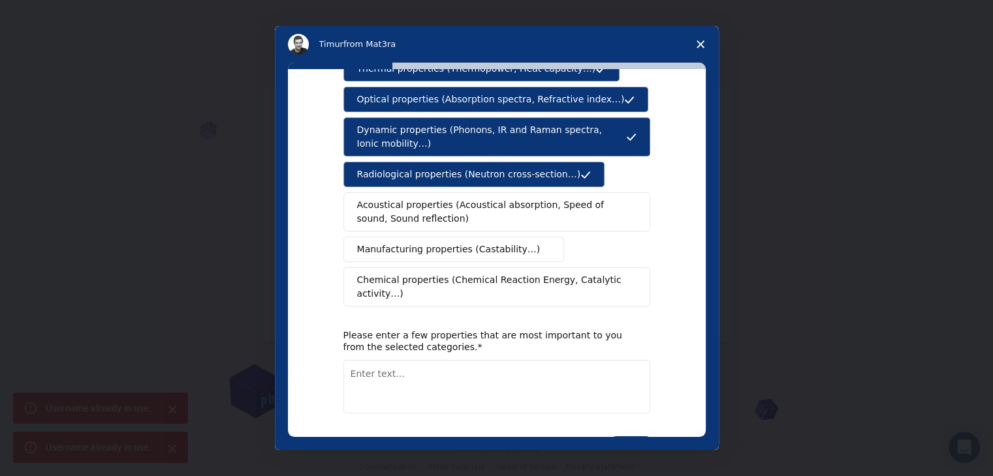
click at [445, 201] on span "Acoustical properties (Acoustical absorption, Speed of sound, Sound reflection)" at bounding box center [493, 211] width 272 height 27
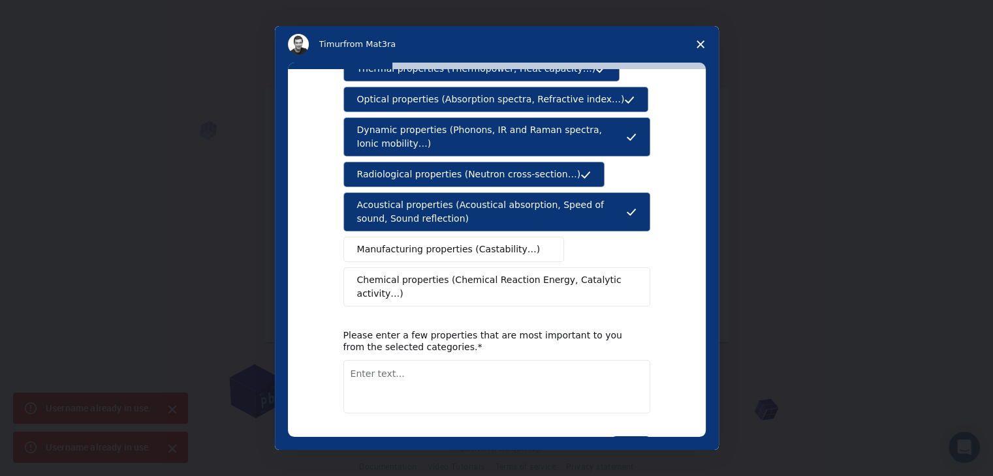
click at [444, 243] on span "Manufacturing properties (Castability…)" at bounding box center [448, 250] width 183 height 14
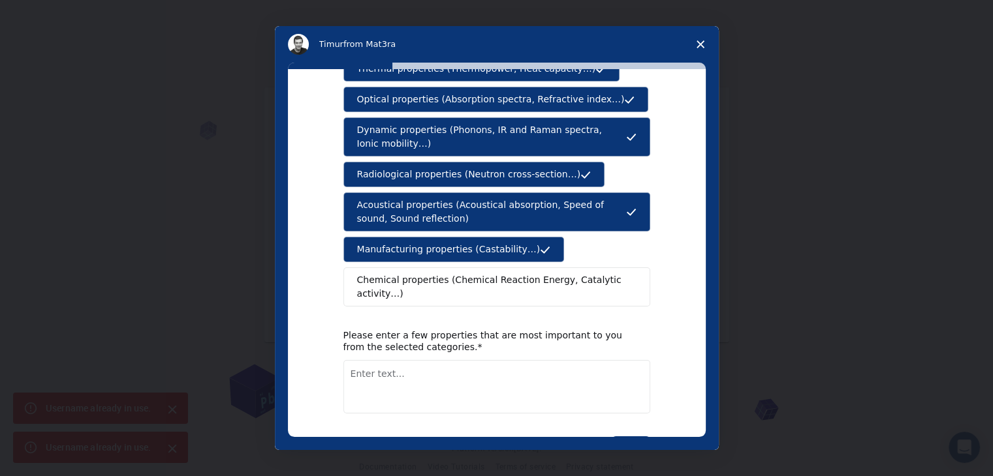
click at [439, 268] on button "Chemical properties (Chemical Reaction Energy, Catalytic activity…)" at bounding box center [496, 287] width 307 height 39
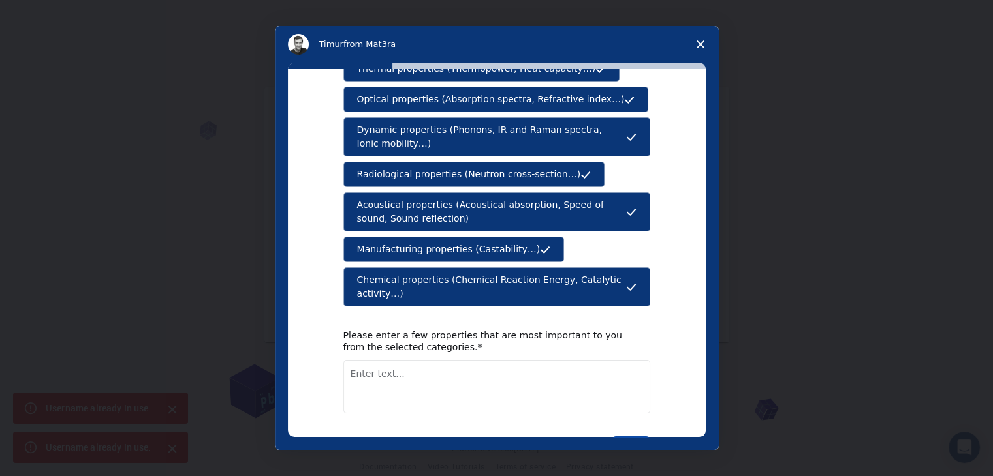
click at [615, 437] on button "Next" at bounding box center [631, 448] width 39 height 22
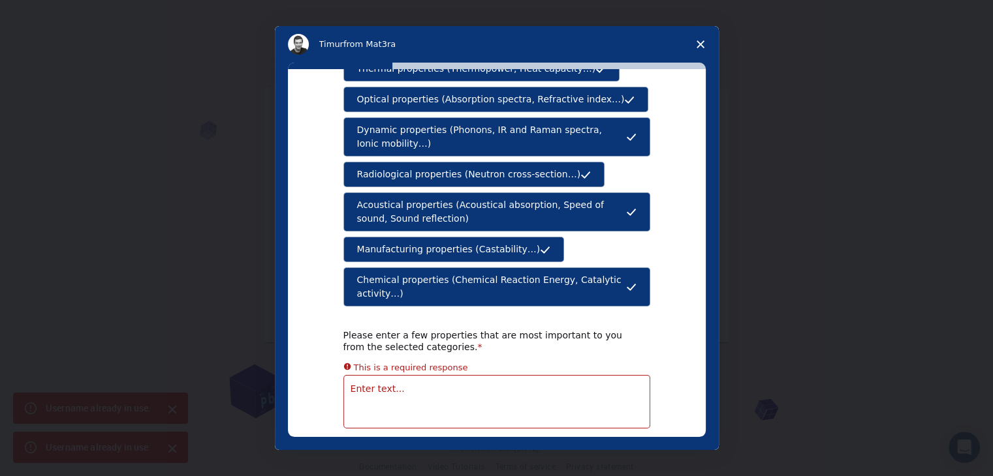
click at [509, 375] on textarea "Enter text..." at bounding box center [496, 402] width 307 height 54
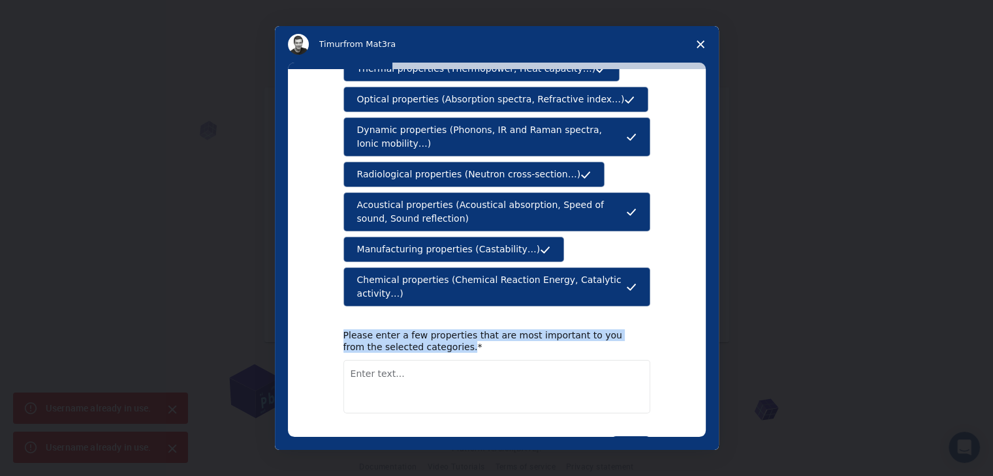
drag, startPoint x: 418, startPoint y: 320, endPoint x: 333, endPoint y: 300, distance: 87.9
click at [333, 300] on div "What type(s) of properties are you interested in? Mechanical properties (Surfac…" at bounding box center [497, 253] width 418 height 368
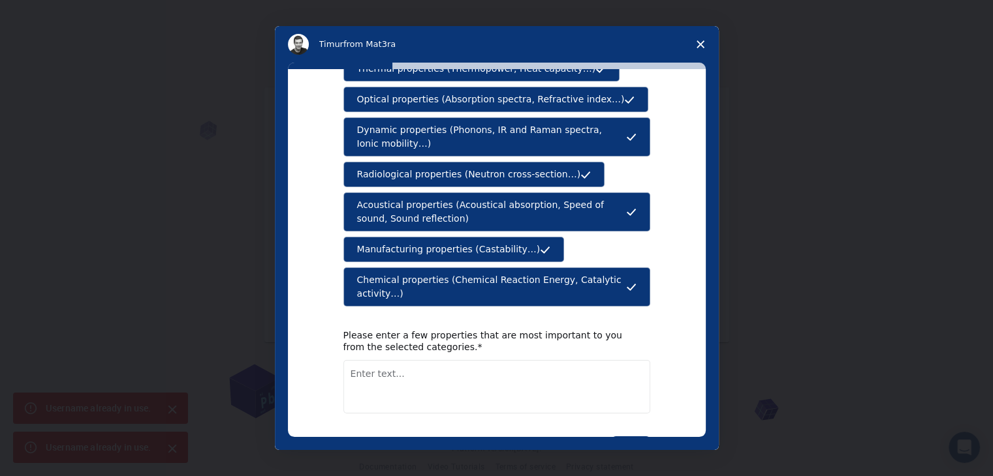
click at [365, 360] on textarea "Enter text..." at bounding box center [496, 387] width 307 height 54
click at [614, 437] on button "Next" at bounding box center [631, 448] width 39 height 22
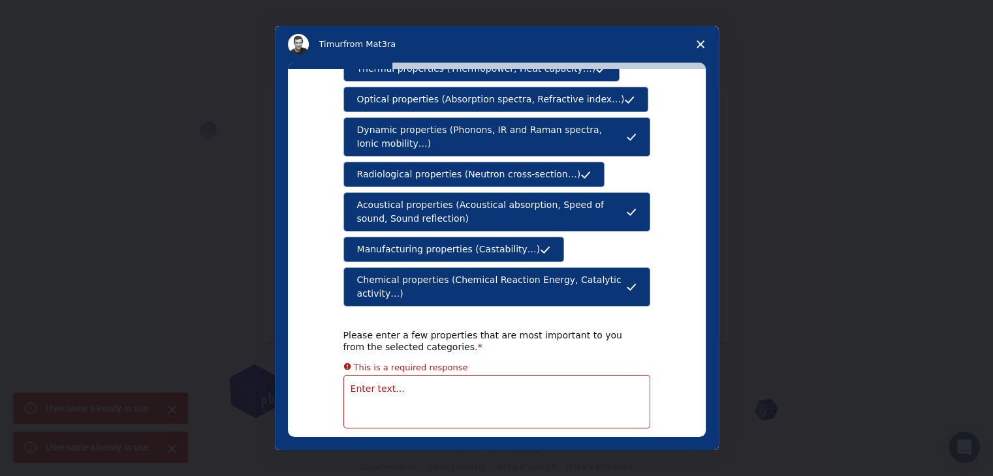
click at [332, 345] on div "What type(s) of properties are you interested in? Mechanical properties (Surfac…" at bounding box center [497, 253] width 418 height 368
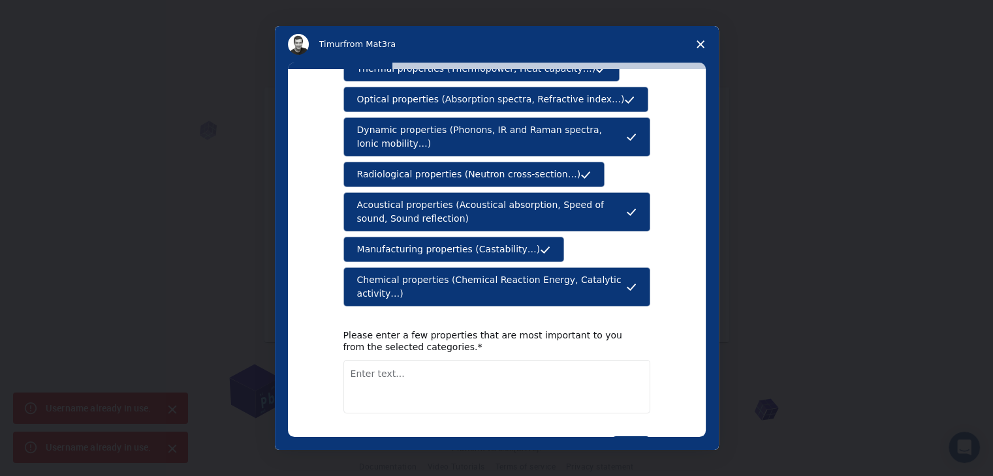
click at [354, 360] on textarea "Enter text..." at bounding box center [496, 387] width 307 height 54
click at [368, 360] on textarea "Enter text..." at bounding box center [496, 387] width 307 height 54
paste textarea "traction"
type textarea "traction"
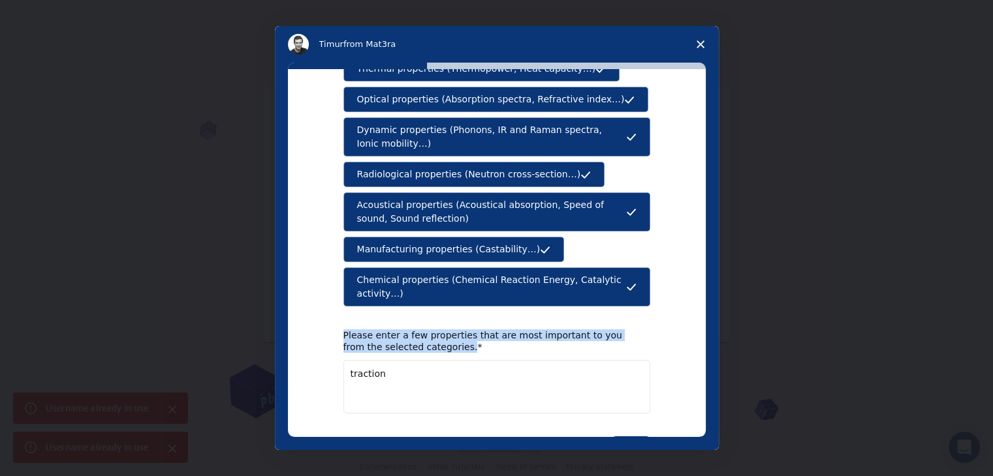
drag, startPoint x: 439, startPoint y: 313, endPoint x: 332, endPoint y: 306, distance: 107.2
click at [332, 306] on div "What type(s) of properties are you interested in? Mechanical properties (Surfac…" at bounding box center [497, 253] width 418 height 368
copy div "Please enter a few properties that are most important to you from the selected …"
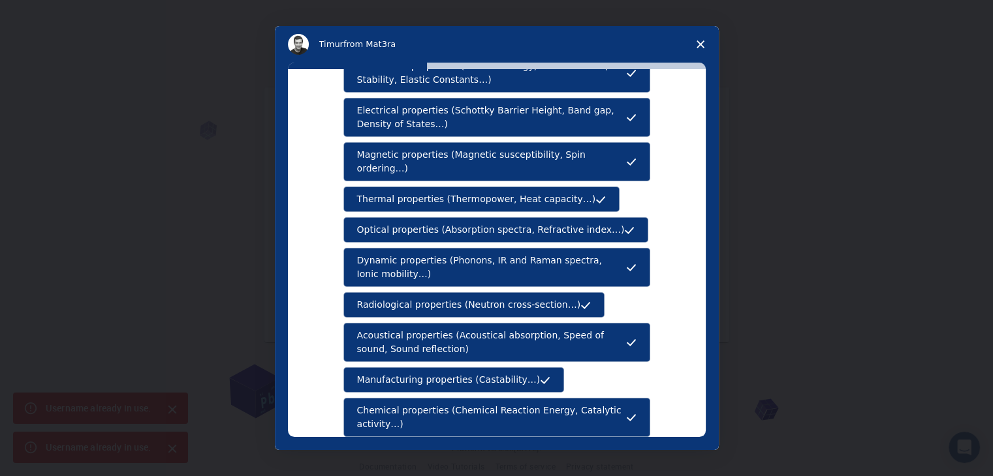
scroll to position [218, 0]
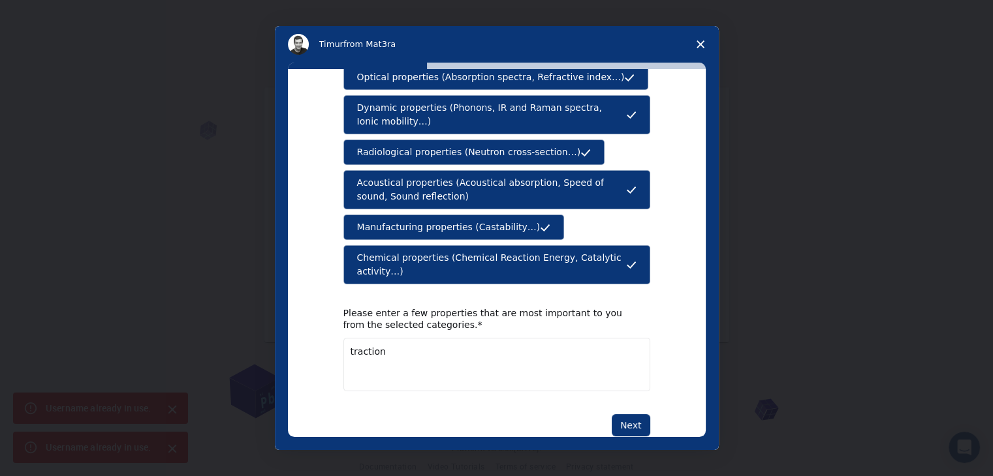
drag, startPoint x: 409, startPoint y: 319, endPoint x: 319, endPoint y: 300, distance: 92.2
click at [307, 330] on div "What type(s) of properties are you interested in? Mechanical properties (Surfac…" at bounding box center [497, 253] width 418 height 368
type textarea "manufacturing properties"
click at [615, 414] on button "Next" at bounding box center [631, 425] width 39 height 22
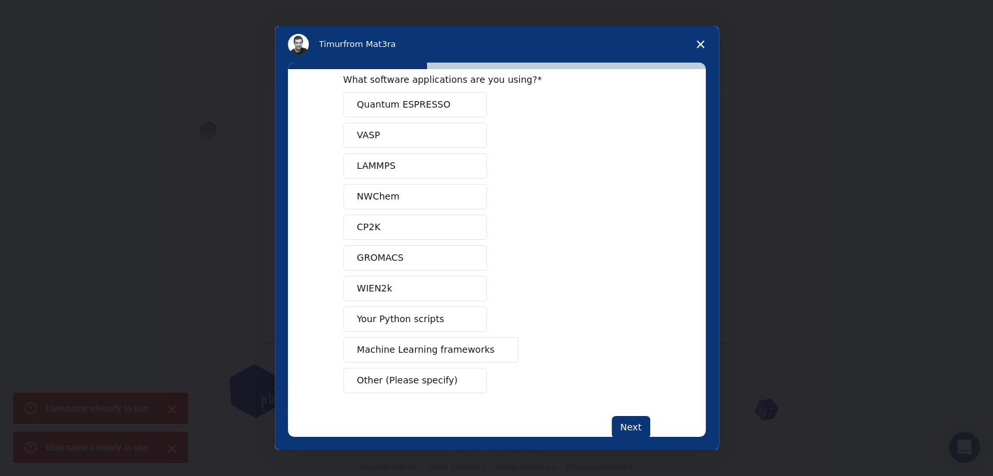
scroll to position [0, 0]
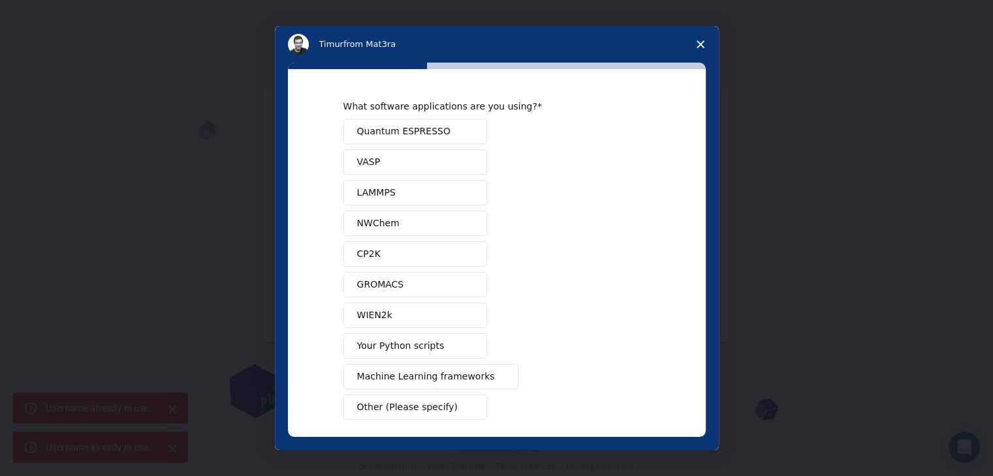
click at [420, 129] on span "Quantum ESPRESSO" at bounding box center [403, 132] width 93 height 14
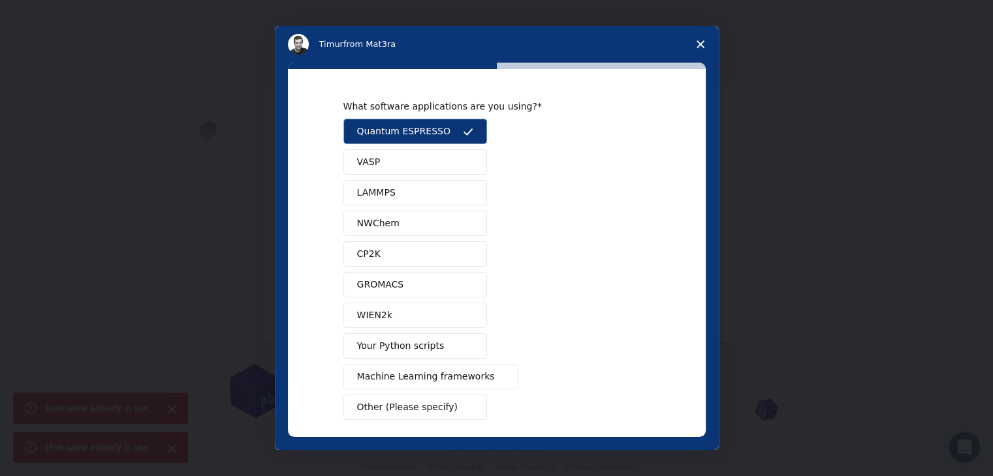
click at [431, 334] on button "Your Python scripts" at bounding box center [415, 346] width 144 height 25
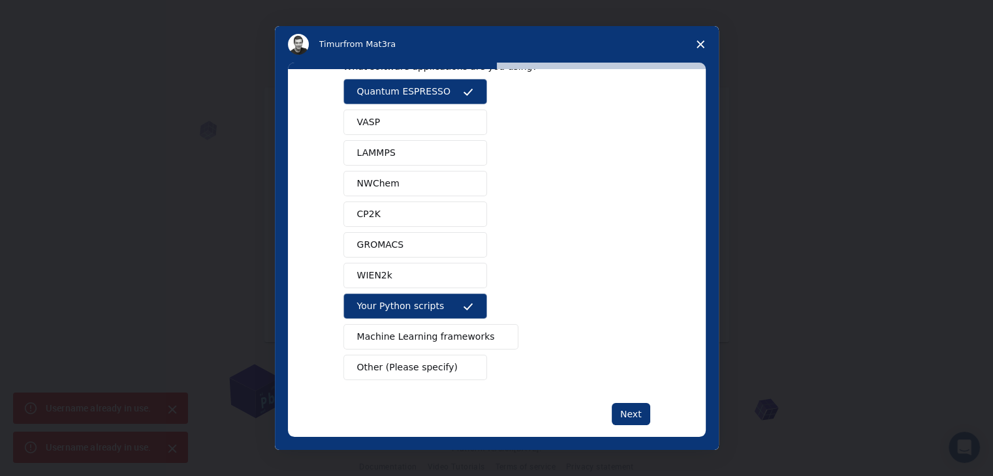
scroll to position [57, 0]
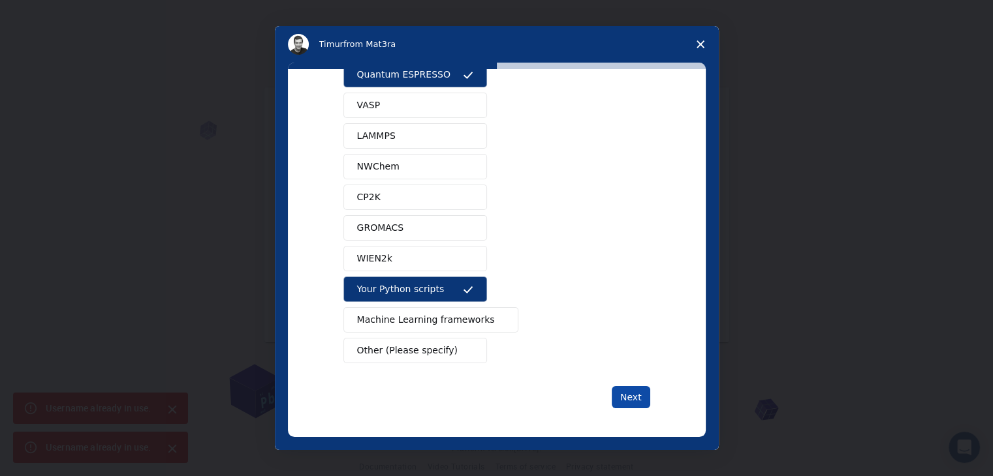
click at [627, 392] on button "Next" at bounding box center [631, 397] width 39 height 22
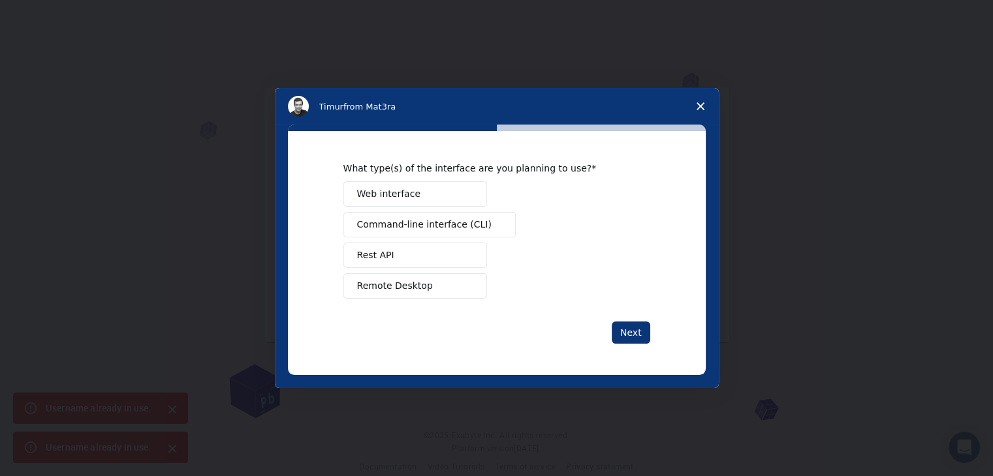
scroll to position [0, 0]
click at [419, 223] on span "Command-line interface (CLI)" at bounding box center [424, 225] width 134 height 14
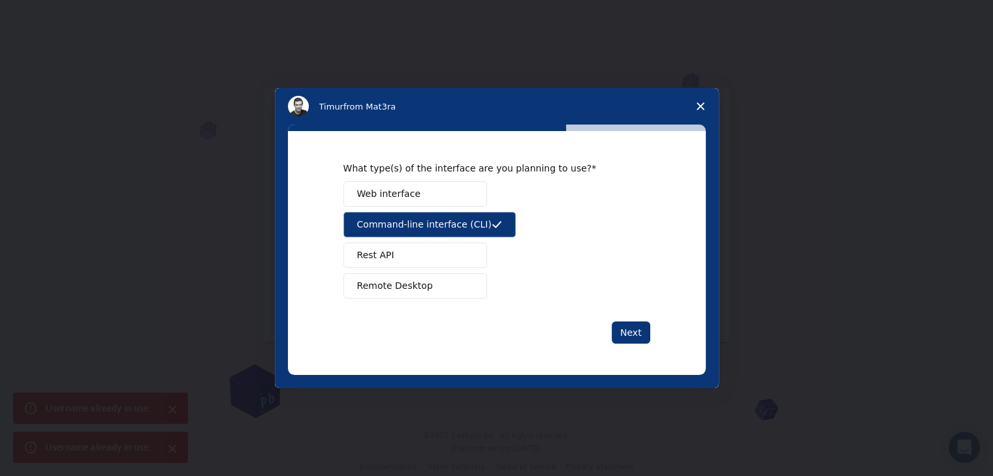
click at [405, 256] on button "Rest API" at bounding box center [415, 255] width 144 height 25
click at [397, 296] on button "Remote Desktop" at bounding box center [415, 285] width 144 height 25
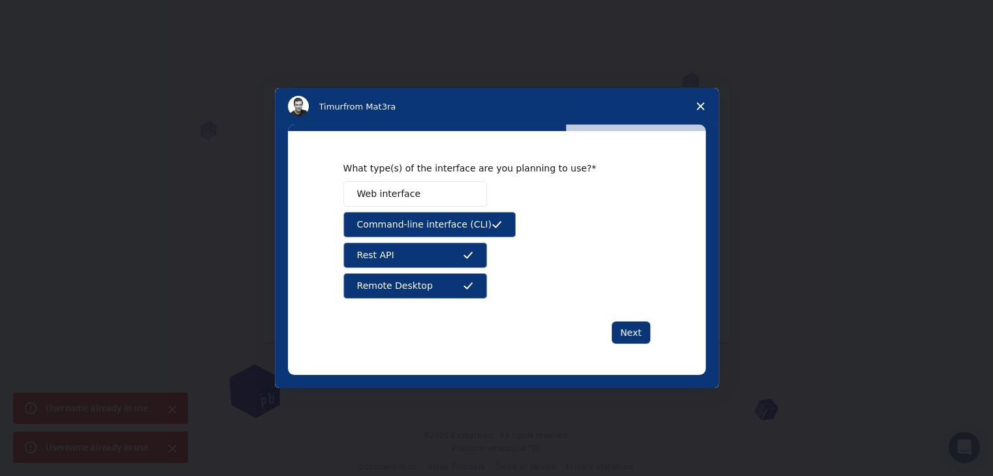
click at [428, 198] on button "Web interface" at bounding box center [415, 193] width 144 height 25
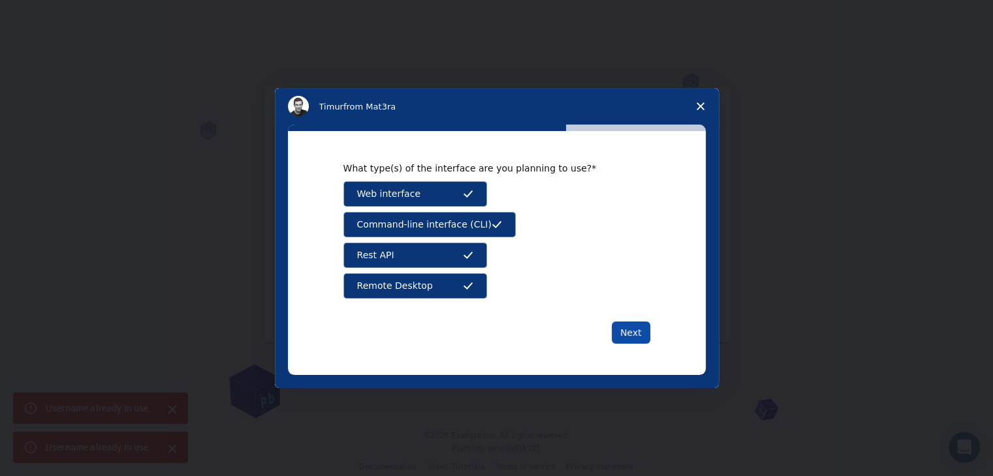
click at [627, 339] on button "Next" at bounding box center [631, 333] width 39 height 22
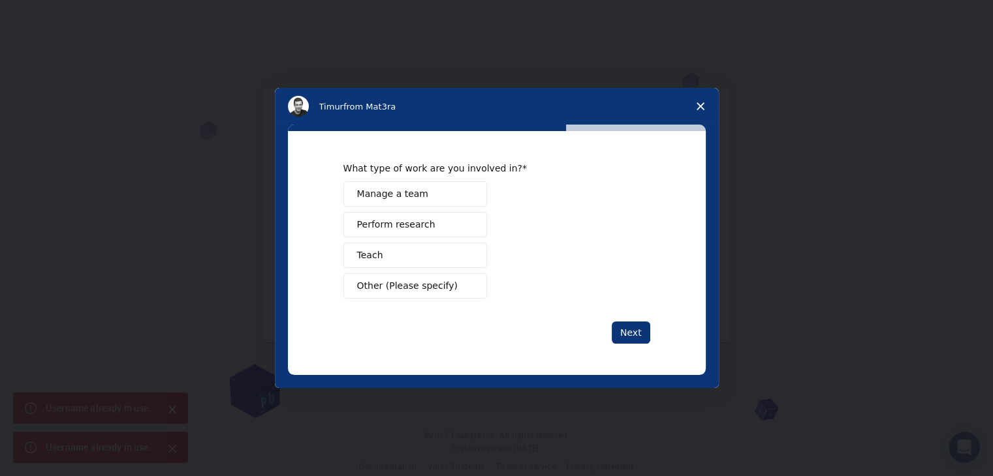
click at [401, 201] on button "Manage a team" at bounding box center [415, 193] width 144 height 25
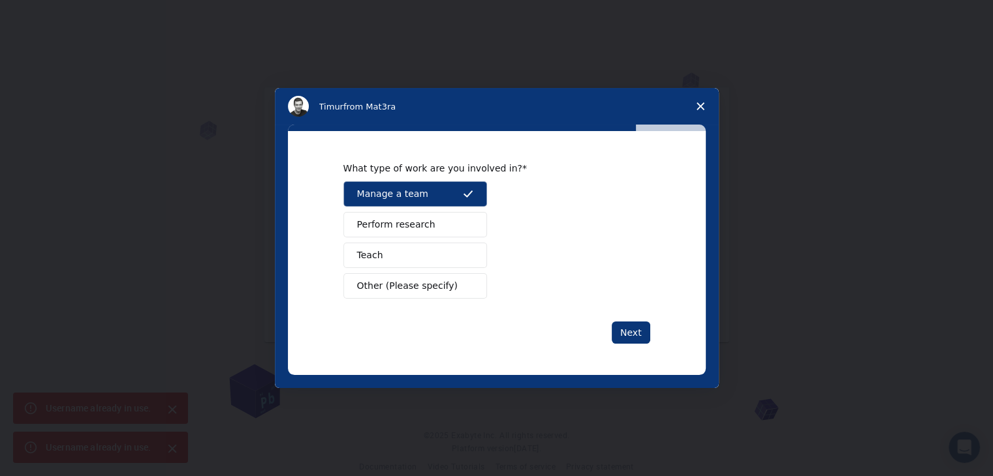
click at [402, 224] on span "Perform research" at bounding box center [396, 225] width 78 height 14
click at [398, 250] on button "Teach" at bounding box center [415, 255] width 144 height 25
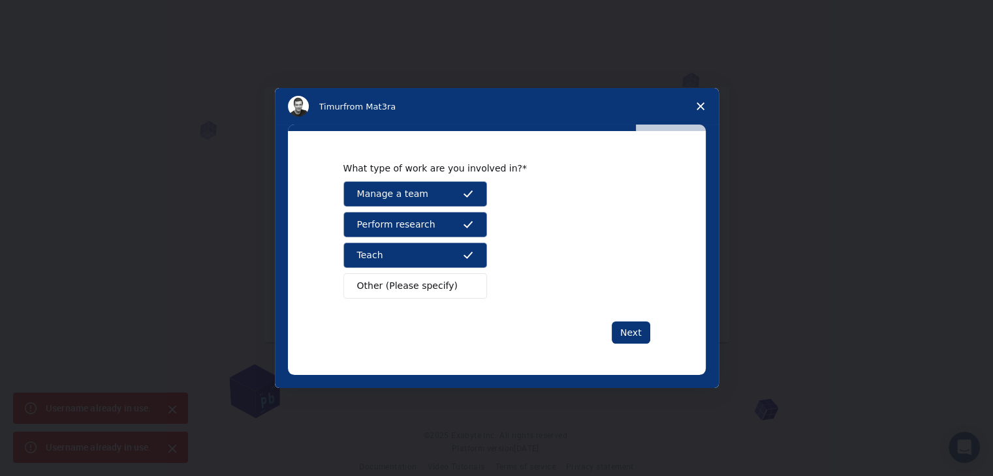
click at [398, 270] on div "Manage a team Perform research Teach Other (Please specify)" at bounding box center [496, 239] width 307 height 117
click at [650, 328] on div "What type of work are you involved in? Manage a team Perform research Teach Oth…" at bounding box center [497, 252] width 418 height 243
click at [632, 331] on button "Next" at bounding box center [631, 333] width 39 height 22
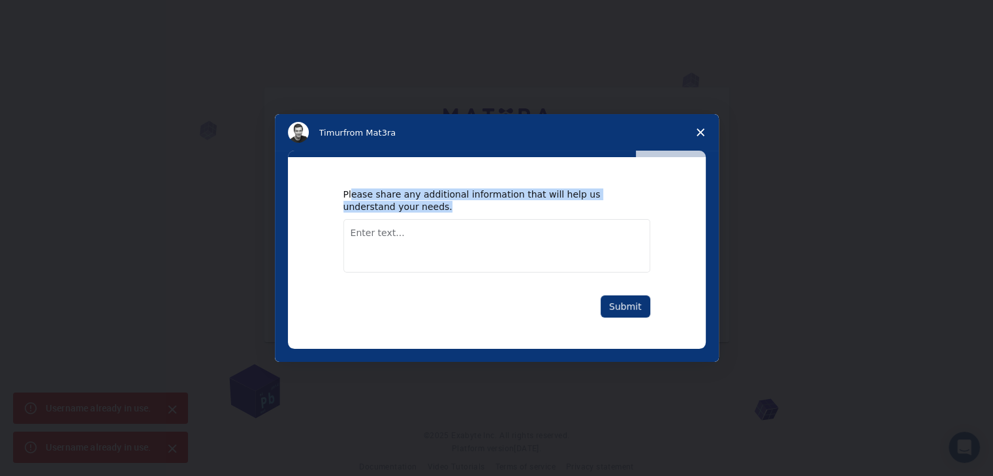
drag, startPoint x: 399, startPoint y: 210, endPoint x: 349, endPoint y: 196, distance: 51.5
click at [349, 196] on div "Please share any additional information that will help us understand your needs." at bounding box center [486, 200] width 287 height 23
click at [371, 196] on div "Please share any additional information that will help us understand your needs." at bounding box center [486, 200] width 287 height 23
drag, startPoint x: 387, startPoint y: 204, endPoint x: 332, endPoint y: 194, distance: 55.7
click at [332, 194] on div "Please share any additional information that will help us understand your needs…" at bounding box center [497, 252] width 418 height 191
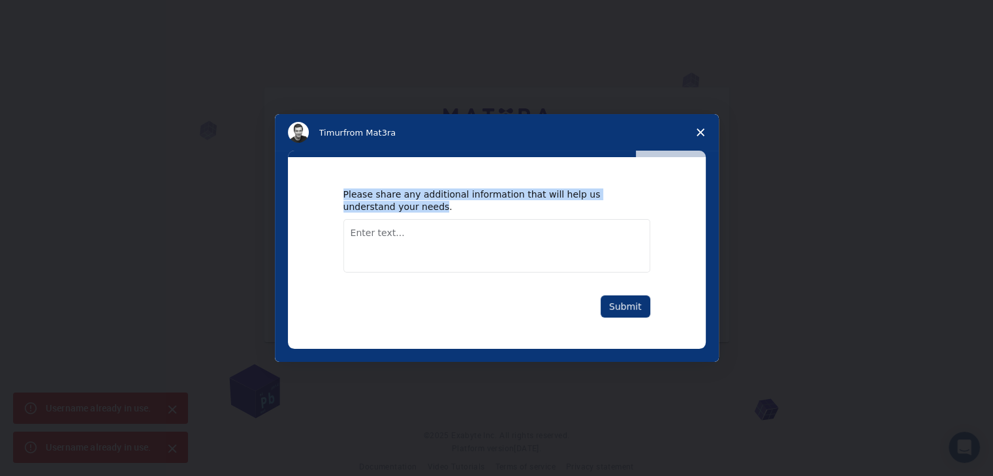
copy div "Please share any additional information that will help us understand your needs"
click at [358, 233] on textarea "Enter text..." at bounding box center [496, 246] width 307 height 54
paste textarea "valores tensión- deformación en su correspondiente diagrama de tracción"
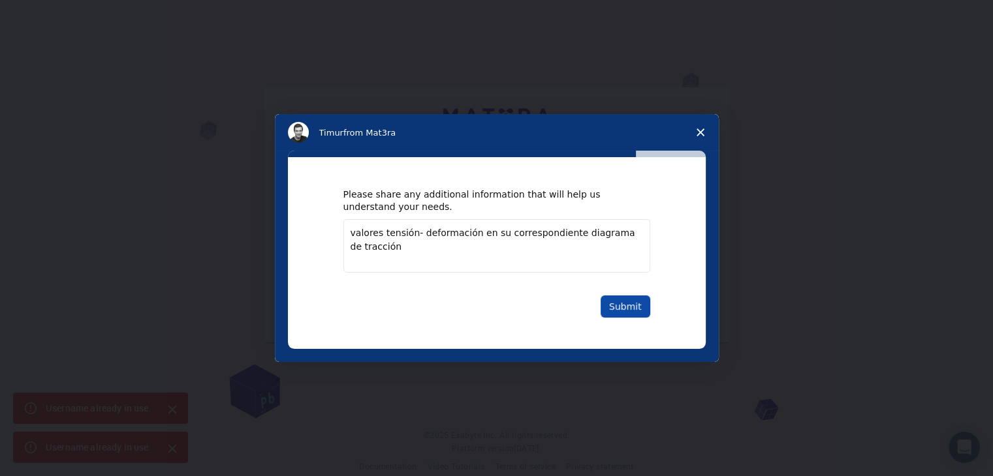
type textarea "valores tensión- deformación en su correspondiente diagrama de tracción"
click at [621, 297] on button "Submit" at bounding box center [625, 307] width 50 height 22
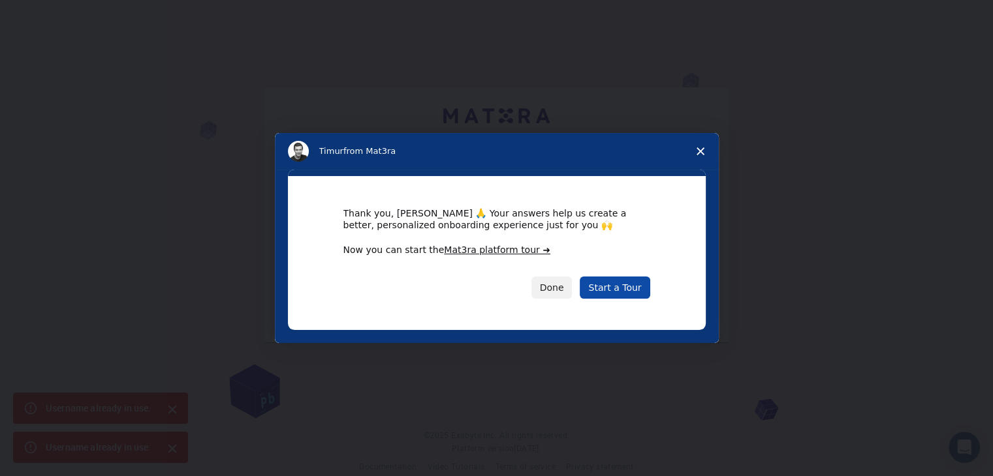
click at [615, 288] on link "Start a Tour" at bounding box center [615, 288] width 70 height 22
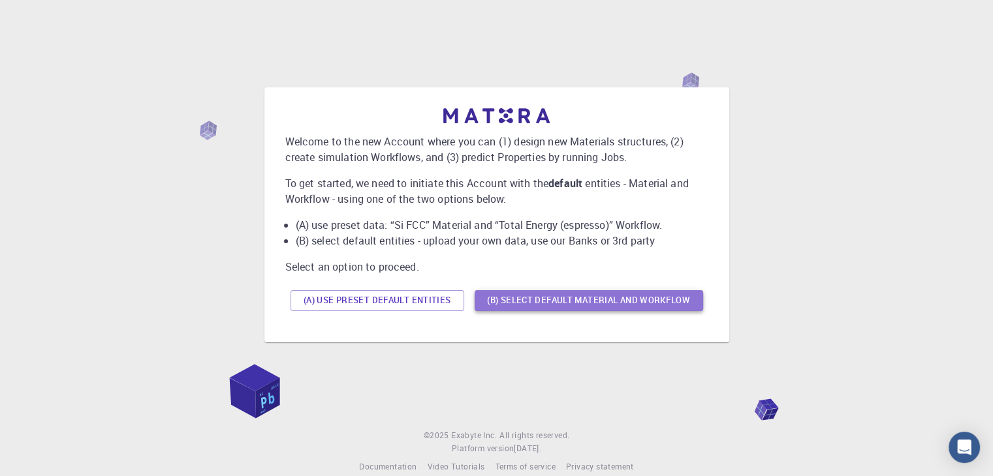
click at [500, 301] on button "(B) Select default material and workflow" at bounding box center [588, 300] width 228 height 21
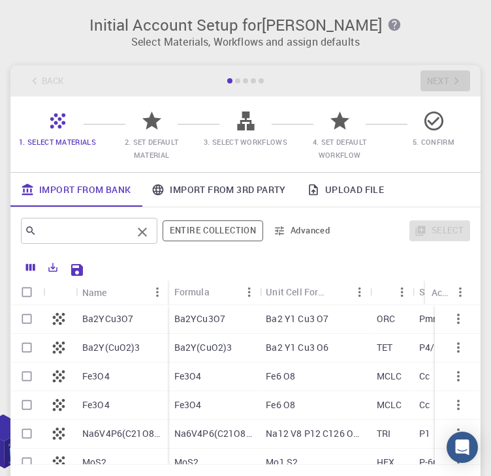
click at [84, 235] on input "text" at bounding box center [84, 231] width 95 height 18
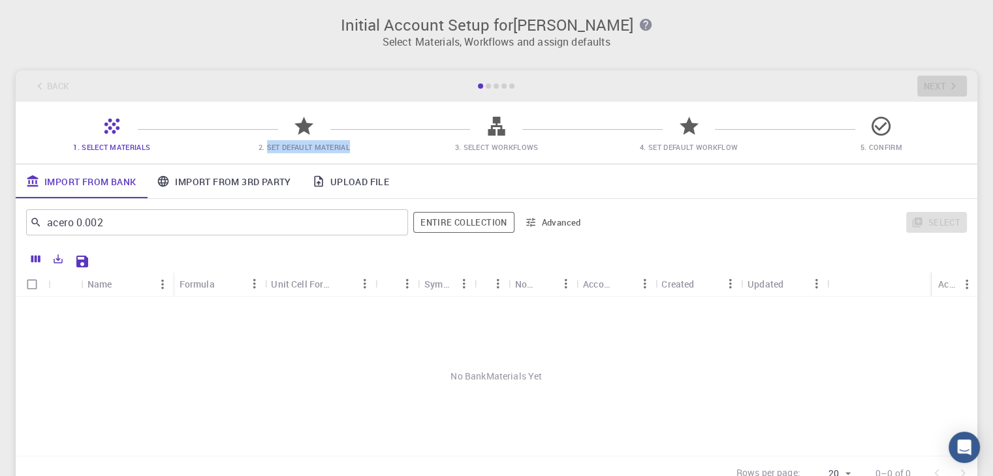
drag, startPoint x: 266, startPoint y: 145, endPoint x: 350, endPoint y: 153, distance: 83.9
click at [350, 153] on span "2. Set Default Material" at bounding box center [304, 146] width 182 height 13
copy span "Set Default Material"
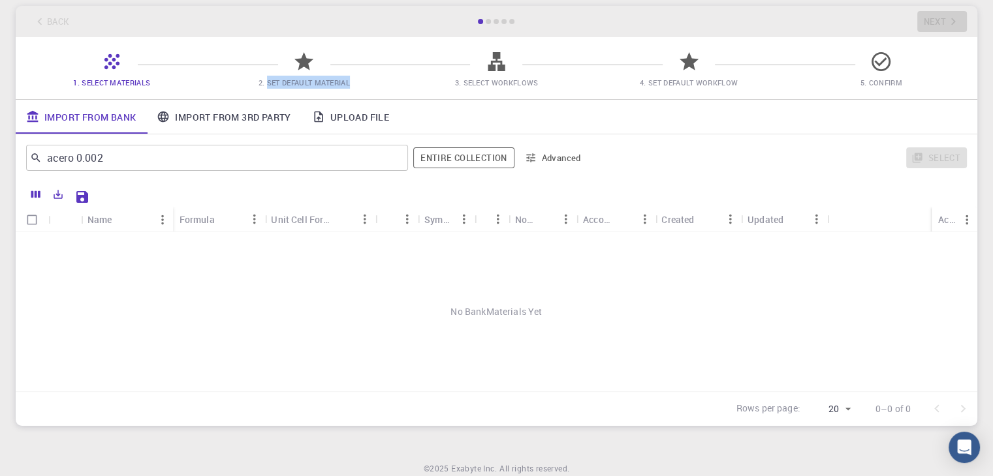
scroll to position [116, 0]
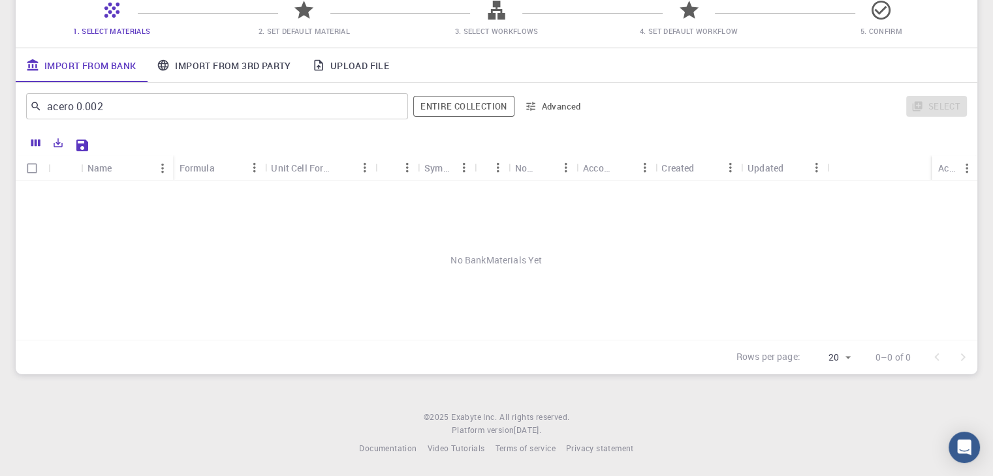
click at [93, 163] on div "Name" at bounding box center [99, 167] width 25 height 25
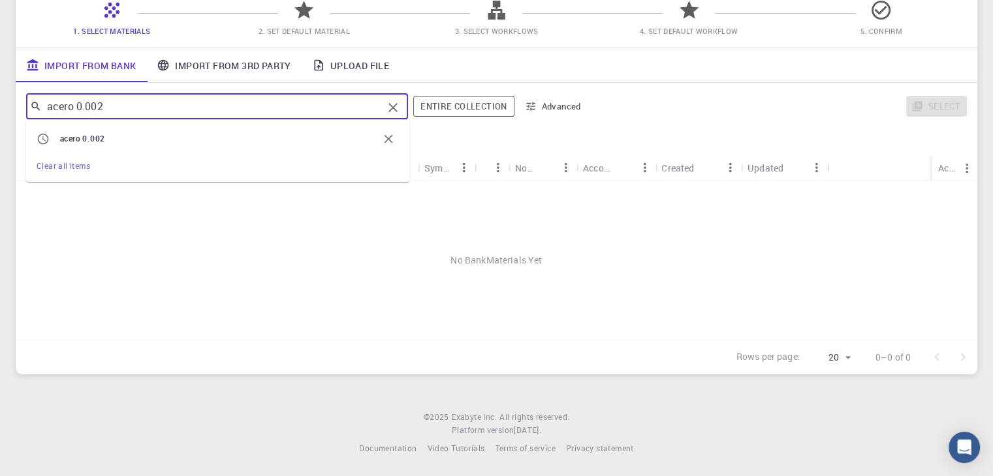
drag, startPoint x: 127, startPoint y: 110, endPoint x: 78, endPoint y: 121, distance: 49.6
click at [78, 119] on div "acero 0.002 ​ acero 0.002 Clear all items" at bounding box center [217, 106] width 382 height 26
type input "a"
paste input "0.02% C"
type input "0.02% C"
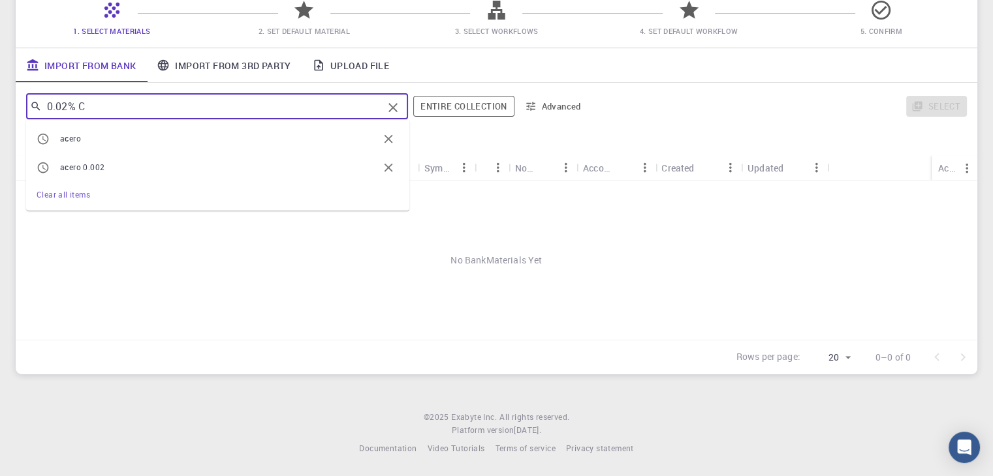
click at [120, 105] on input "0.02% C" at bounding box center [212, 106] width 341 height 18
click at [79, 230] on div "No BankMaterials Yet" at bounding box center [496, 260] width 961 height 159
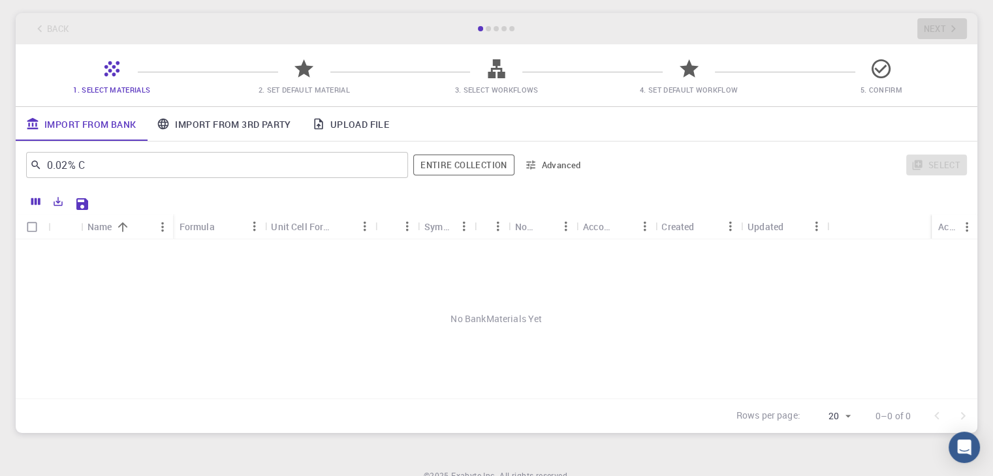
scroll to position [0, 0]
